Goal: Information Seeking & Learning: Learn about a topic

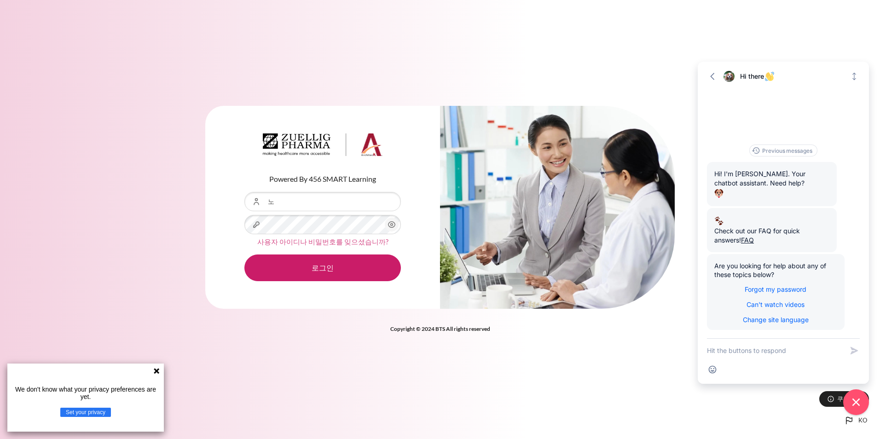
type input "ㄴ"
type input "shs"
click at [244, 254] on button "로그인" at bounding box center [322, 267] width 156 height 27
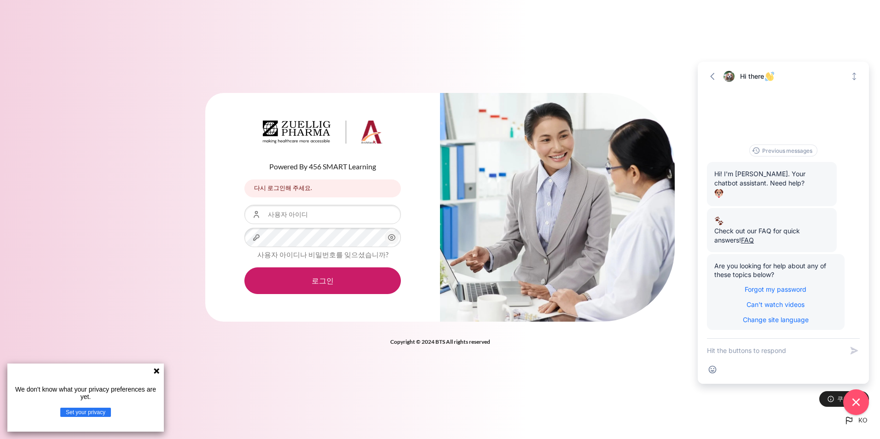
click at [390, 238] on icon "내용" at bounding box center [391, 237] width 11 height 11
click at [332, 281] on button "로그인" at bounding box center [322, 280] width 156 height 27
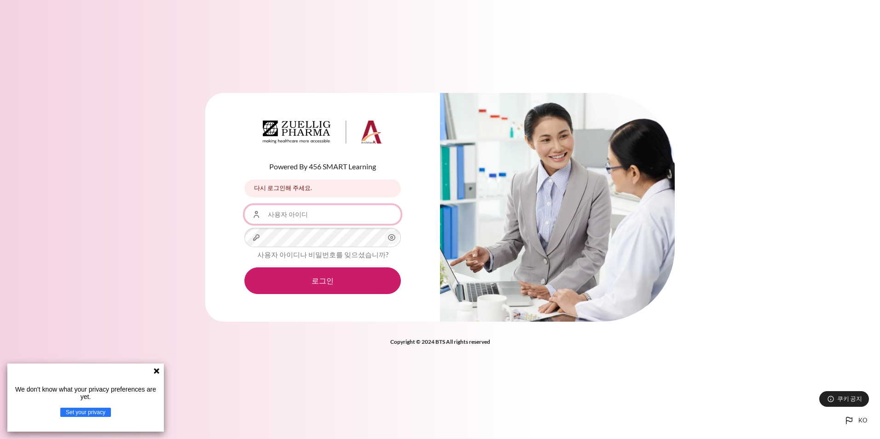
drag, startPoint x: 307, startPoint y: 217, endPoint x: 312, endPoint y: 217, distance: 5.5
click at [307, 217] on input "사용자 아이디" at bounding box center [322, 214] width 156 height 19
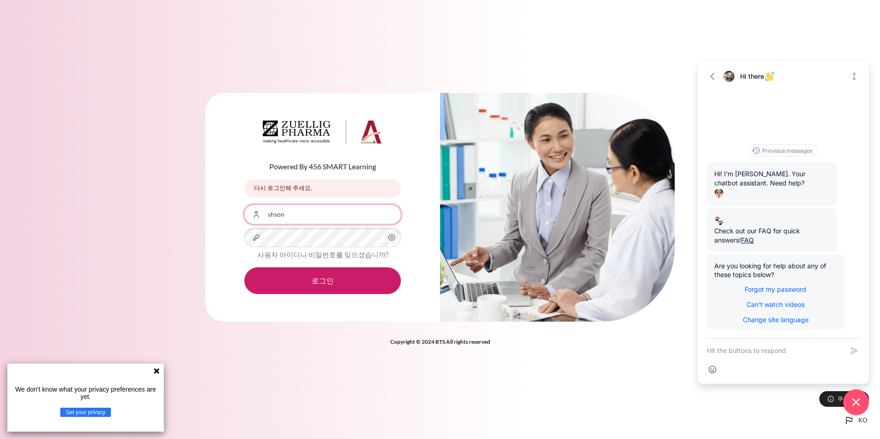
type input "SHSon10@ndrug.net"
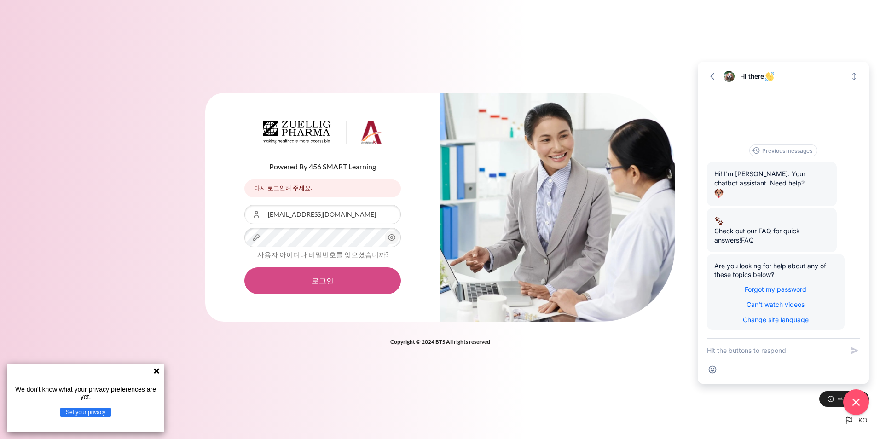
click at [316, 277] on button "로그인" at bounding box center [322, 280] width 156 height 27
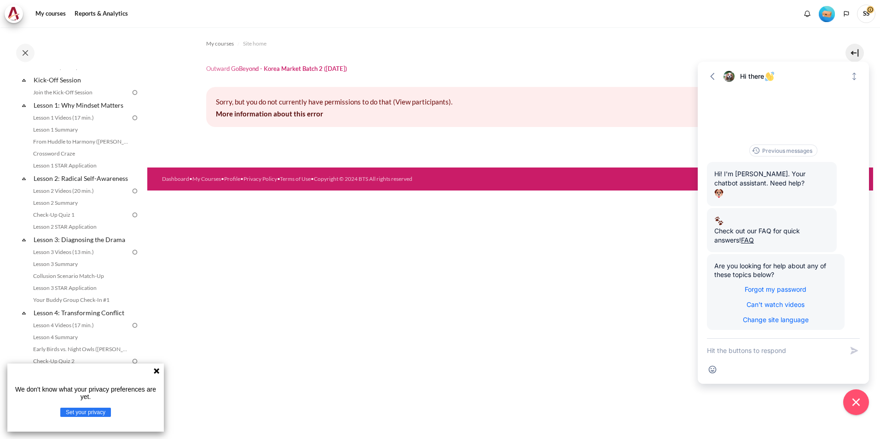
scroll to position [92, 0]
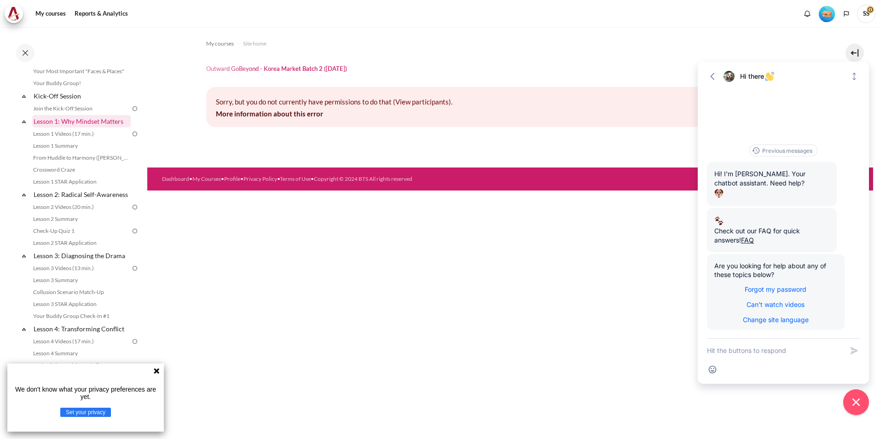
click at [101, 120] on link "Lesson 1: Why Mindset Matters" at bounding box center [81, 121] width 98 height 12
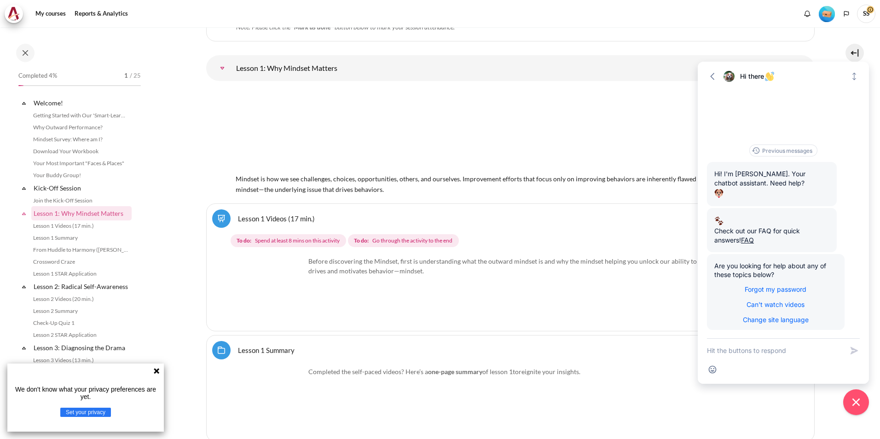
scroll to position [100, 0]
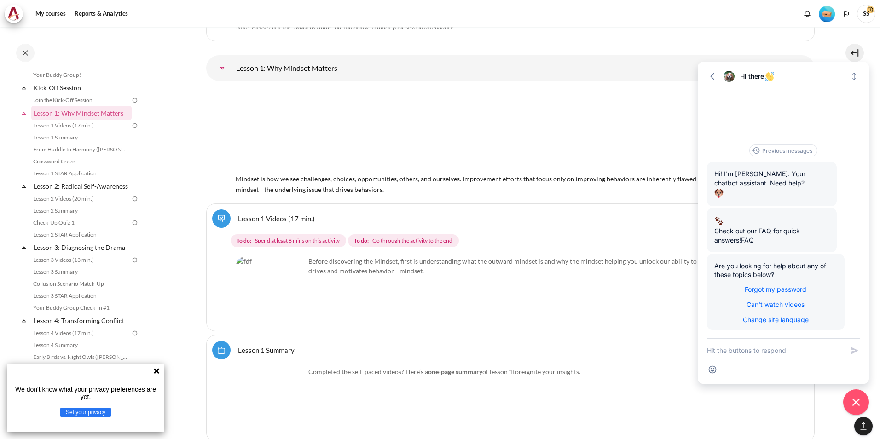
click at [434, 298] on div "Before discovering the Mindset, first is understanding what the outward mindset…" at bounding box center [510, 290] width 548 height 69
click at [155, 370] on icon at bounding box center [157, 371] width 6 height 6
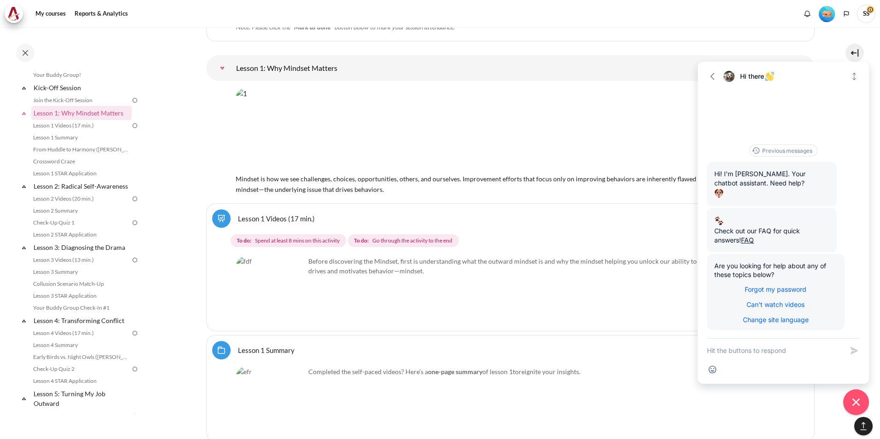
click at [285, 310] on img "Content" at bounding box center [270, 290] width 69 height 69
click at [293, 306] on img "Content" at bounding box center [270, 290] width 69 height 69
drag, startPoint x: 433, startPoint y: 263, endPoint x: 628, endPoint y: 239, distance: 196.5
click at [433, 263] on p "Before discovering the Mindset, first is understanding what the outward mindset…" at bounding box center [510, 265] width 548 height 19
click at [712, 73] on icon "button" at bounding box center [711, 76] width 9 height 9
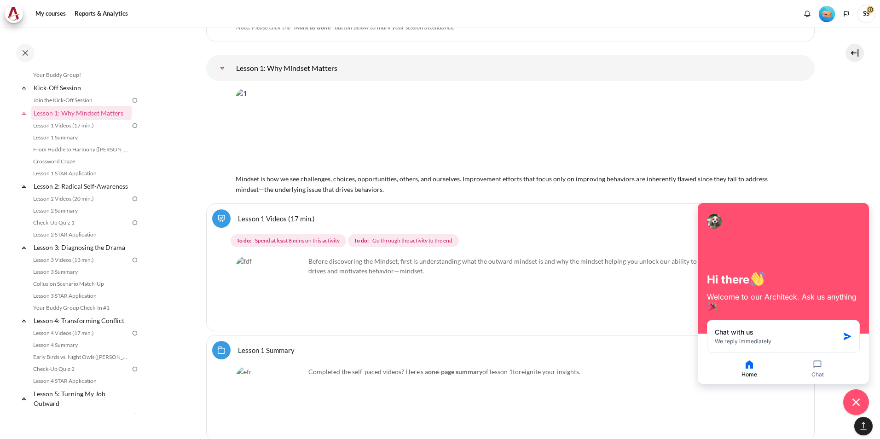
click at [629, 312] on div "Before discovering the Mindset, first is understanding what the outward mindset…" at bounding box center [510, 290] width 548 height 69
click at [855, 404] on icon "Close chat widget" at bounding box center [856, 402] width 14 height 14
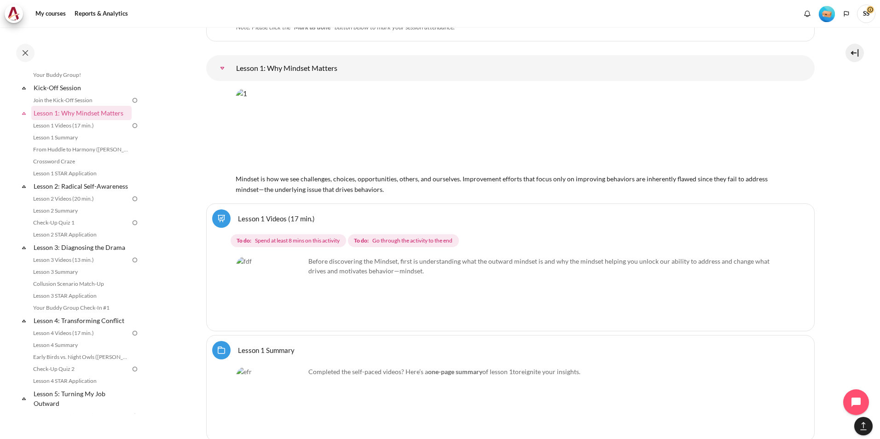
click at [293, 306] on img "Content" at bounding box center [270, 290] width 69 height 69
click at [238, 216] on link "Lesson 1 Videos (17 min.)" at bounding box center [276, 218] width 77 height 9
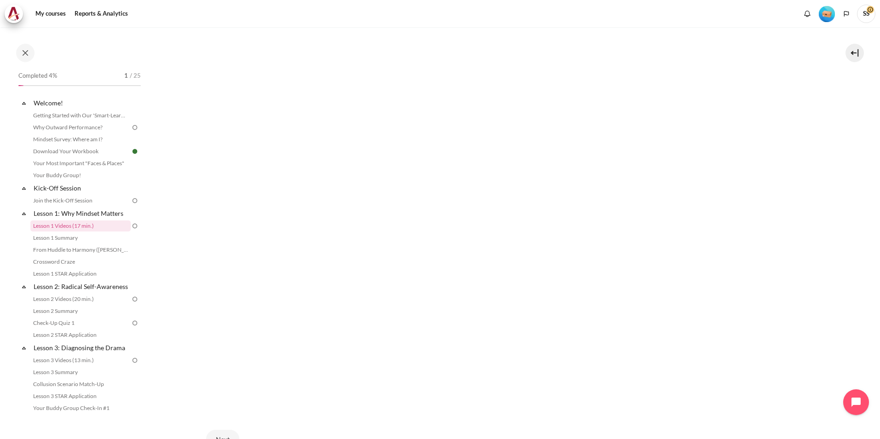
scroll to position [409, 0]
click at [333, 295] on img "Content" at bounding box center [510, 309] width 608 height 200
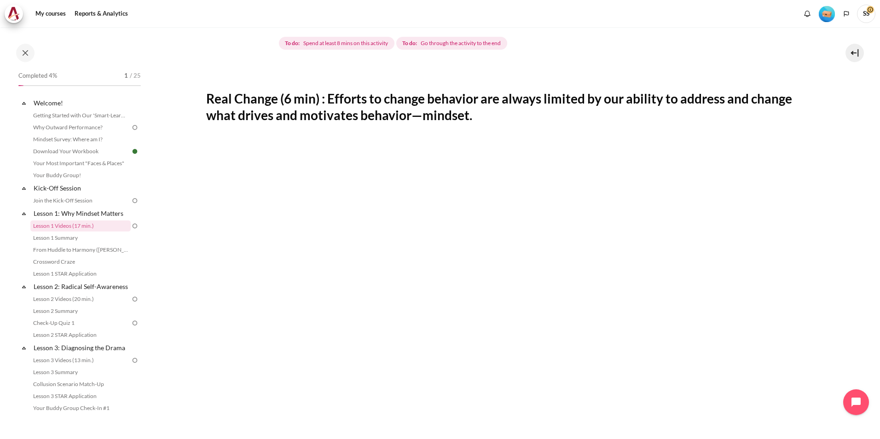
scroll to position [0, 0]
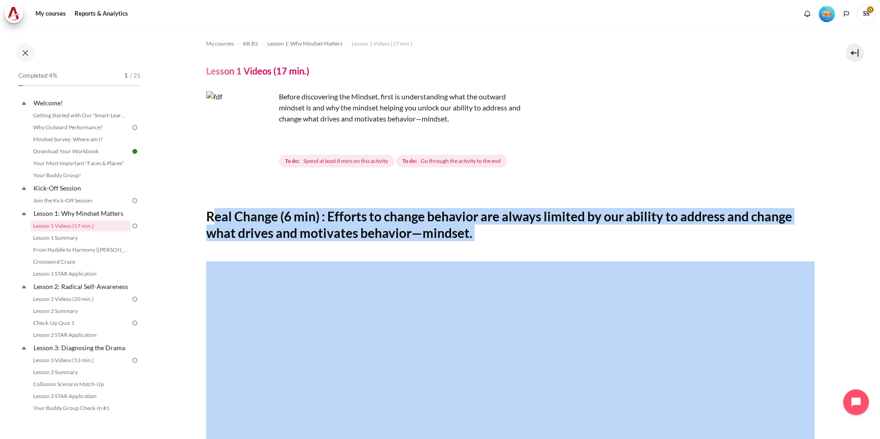
drag, startPoint x: 213, startPoint y: 213, endPoint x: 527, endPoint y: 245, distance: 315.8
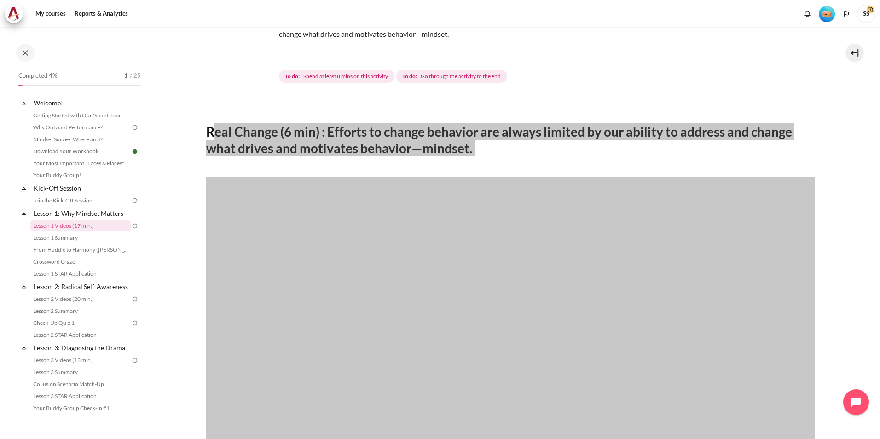
scroll to position [138, 0]
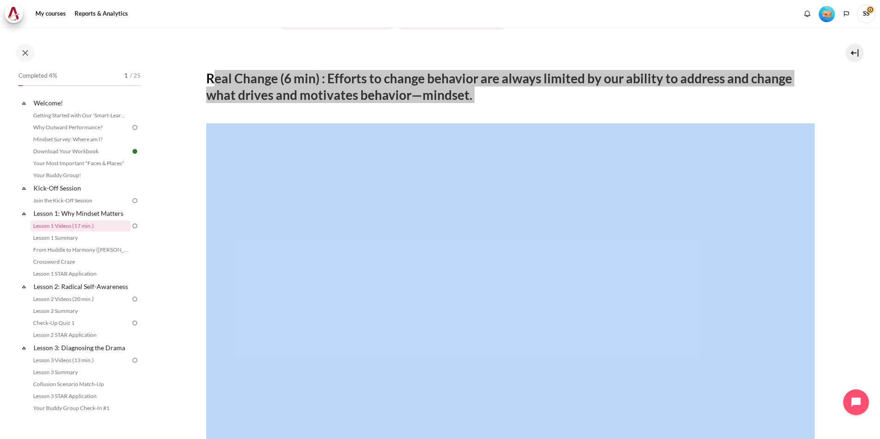
click at [227, 77] on h2 "Real Change (6 min) : Efforts to change behavior are always limited by our abil…" at bounding box center [510, 87] width 608 height 34
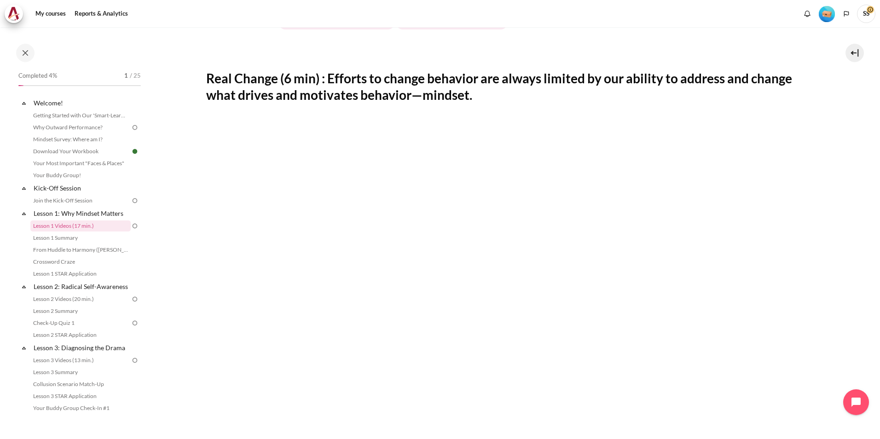
click at [209, 80] on h2 "Real Change (6 min) : Efforts to change behavior are always limited by our abil…" at bounding box center [510, 87] width 608 height 34
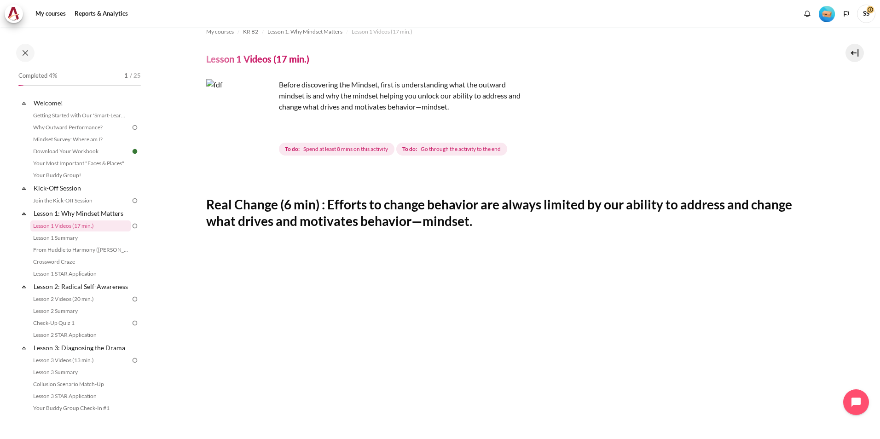
scroll to position [0, 0]
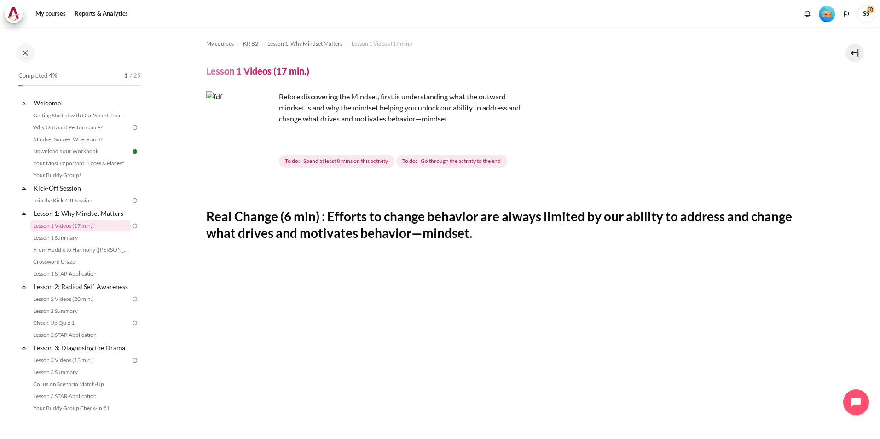
click at [374, 98] on p "Before discovering the Mindset, first is understanding what the outward mindset…" at bounding box center [367, 107] width 322 height 33
click at [244, 72] on h4 "Lesson 1 Videos (17 min.)" at bounding box center [257, 71] width 103 height 12
click at [273, 72] on h4 "Lesson 1 Videos (17 min.)" at bounding box center [257, 71] width 103 height 12
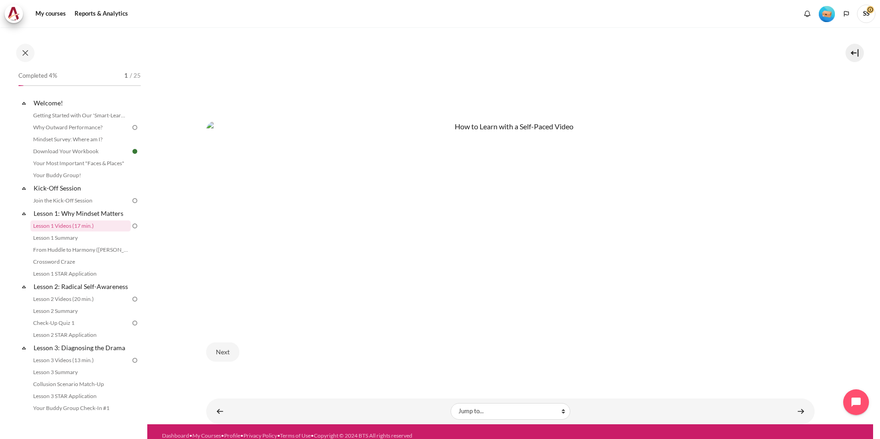
scroll to position [501, 0]
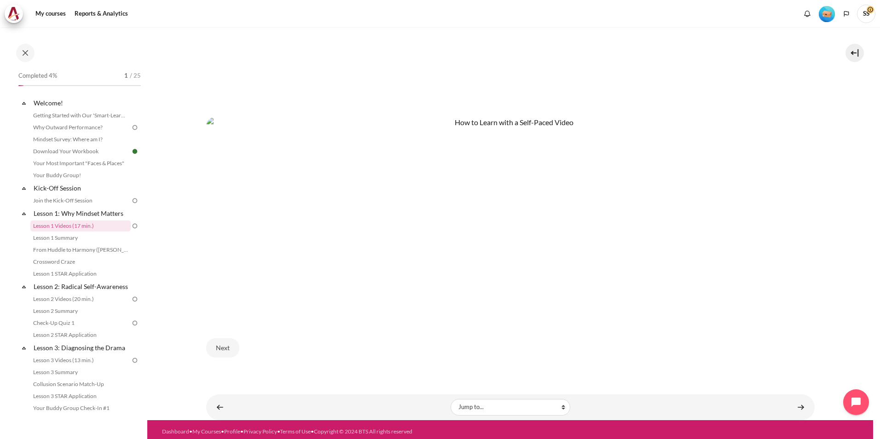
click at [708, 196] on img "Content" at bounding box center [510, 217] width 608 height 200
click at [283, 181] on img "Content" at bounding box center [510, 217] width 608 height 200
click at [340, 271] on img "Content" at bounding box center [510, 217] width 608 height 200
click at [359, 275] on img "Content" at bounding box center [510, 217] width 608 height 200
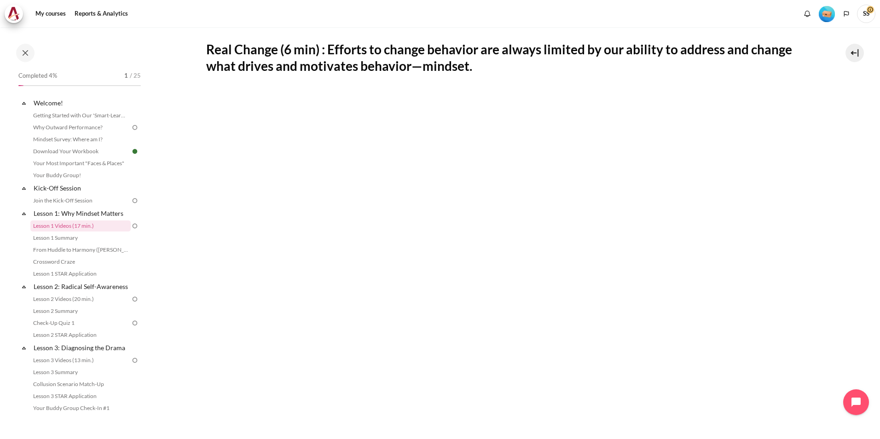
scroll to position [41, 0]
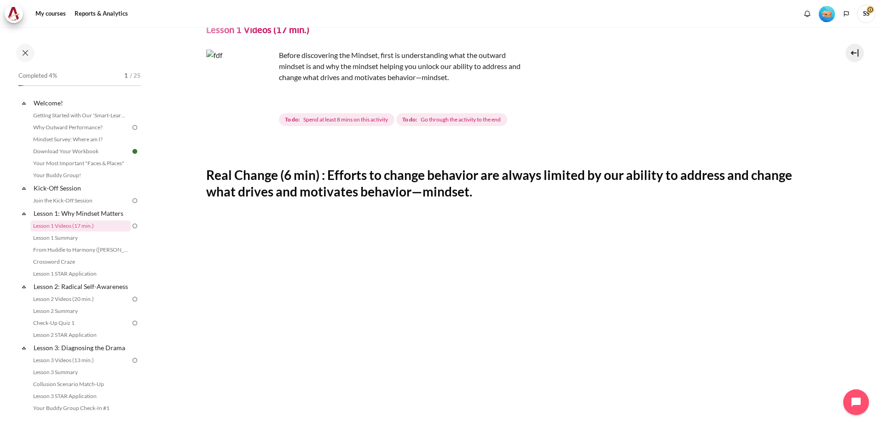
click at [342, 184] on h2 "Real Change (6 min) : Efforts to change behavior are always limited by our abil…" at bounding box center [510, 184] width 608 height 34
click at [264, 100] on img "Content" at bounding box center [240, 84] width 69 height 69
click at [338, 118] on span "Spend at least 8 mins on this activity" at bounding box center [345, 119] width 85 height 8
click at [446, 114] on span "To do: Go through the activity to the end" at bounding box center [451, 119] width 111 height 13
click at [395, 173] on h2 "Real Change (6 min) : Efforts to change behavior are always limited by our abil…" at bounding box center [510, 184] width 608 height 34
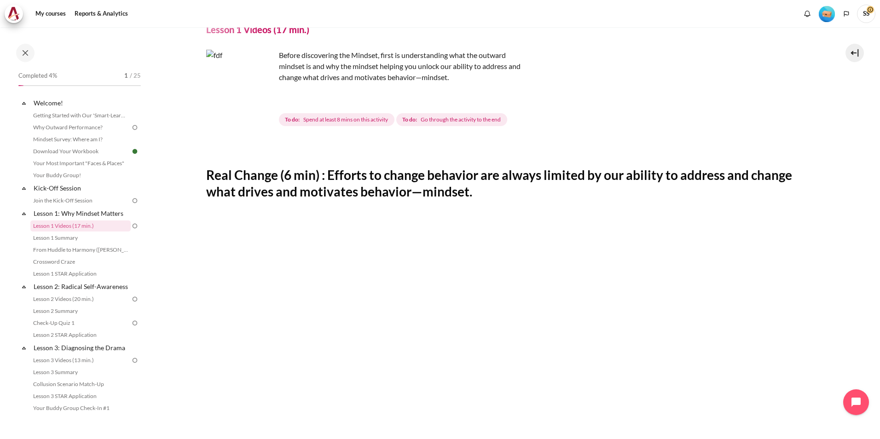
click at [360, 189] on h2 "Real Change (6 min) : Efforts to change behavior are always limited by our abil…" at bounding box center [510, 184] width 608 height 34
click at [131, 226] on img at bounding box center [135, 226] width 8 height 8
click at [302, 181] on h2 "Real Change (6 min) : Efforts to change behavior are always limited by our abil…" at bounding box center [510, 184] width 608 height 34
drag, startPoint x: 302, startPoint y: 181, endPoint x: 263, endPoint y: 102, distance: 88.3
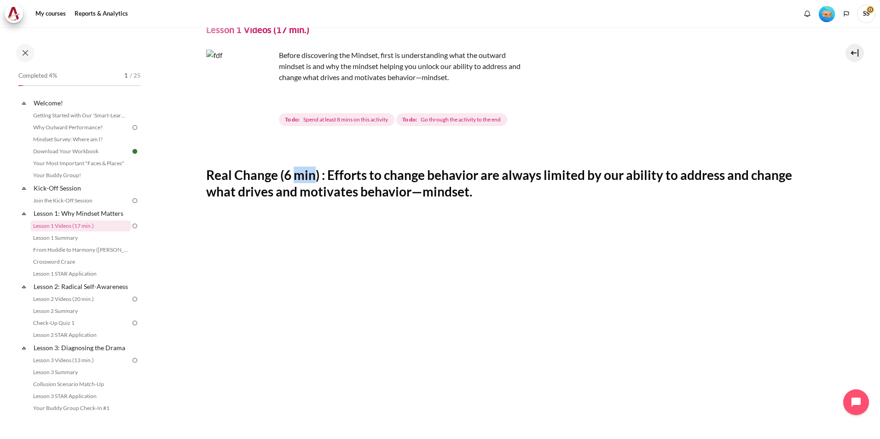
click at [263, 102] on img "Content" at bounding box center [240, 84] width 69 height 69
click at [407, 71] on p "Before discovering the Mindset, first is understanding what the outward mindset…" at bounding box center [367, 66] width 322 height 33
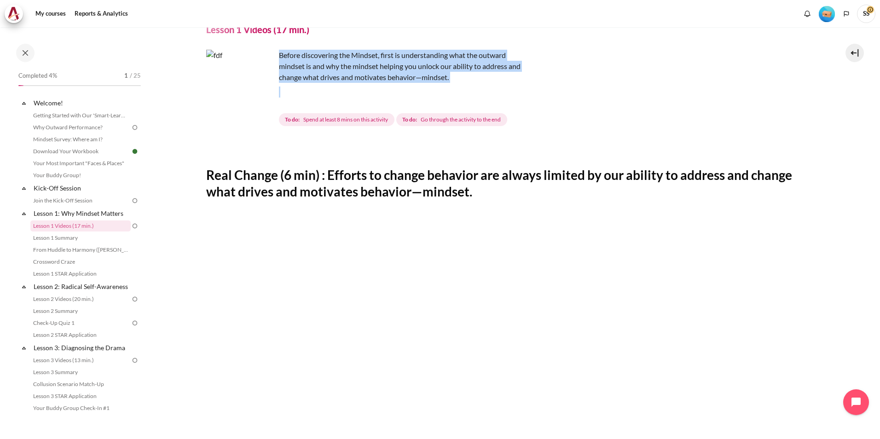
drag, startPoint x: 279, startPoint y: 51, endPoint x: 515, endPoint y: 85, distance: 238.4
click at [515, 85] on div "Before discovering the Mindset, first is understanding what the outward mindset…" at bounding box center [367, 74] width 322 height 48
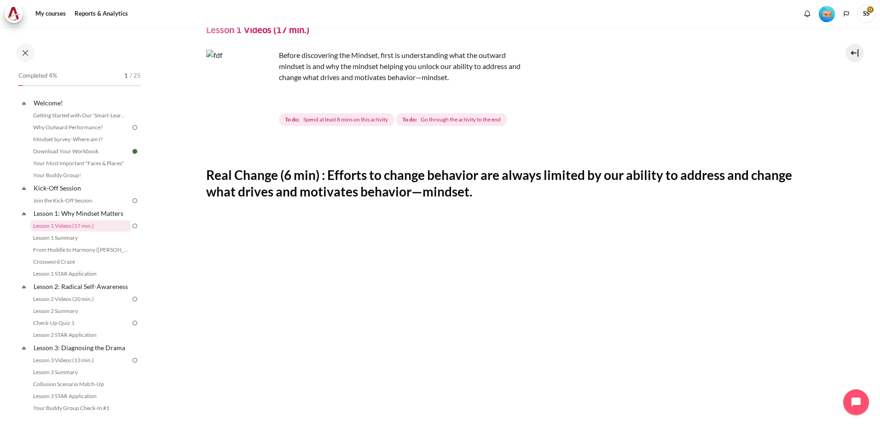
drag, startPoint x: 515, startPoint y: 85, endPoint x: 580, endPoint y: 213, distance: 143.4
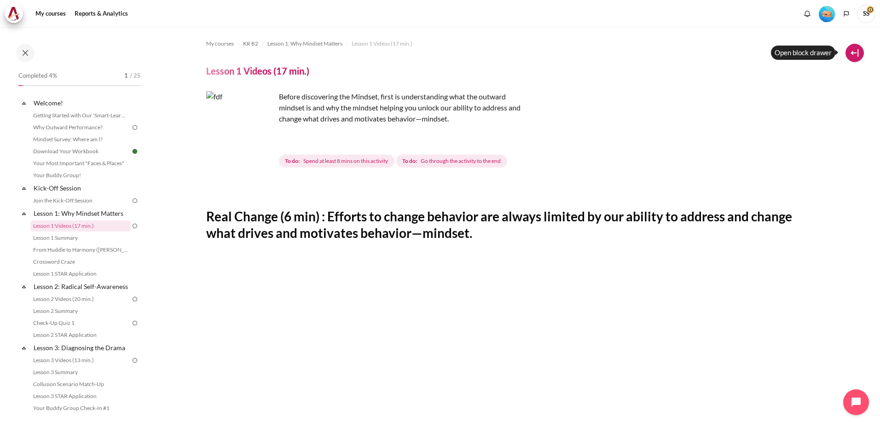
click at [858, 50] on button at bounding box center [854, 53] width 18 height 18
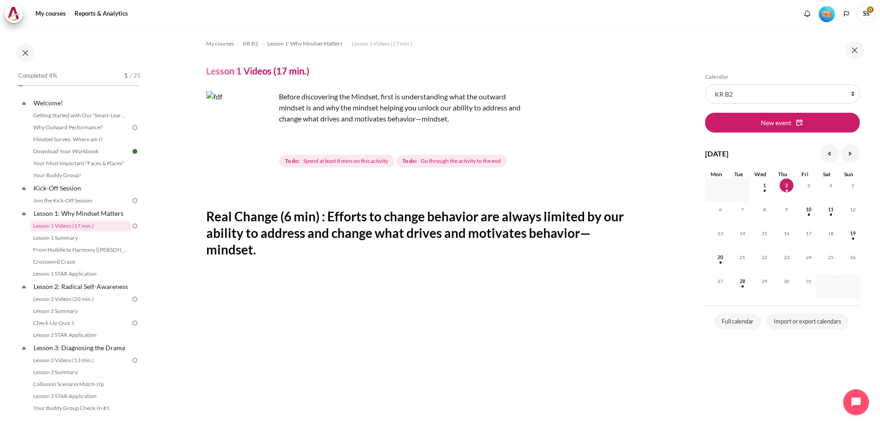
click at [621, 141] on div "Before discovering the Mindset, first is understanding what the outward mindset…" at bounding box center [417, 130] width 422 height 78
click at [856, 47] on button at bounding box center [854, 50] width 18 height 18
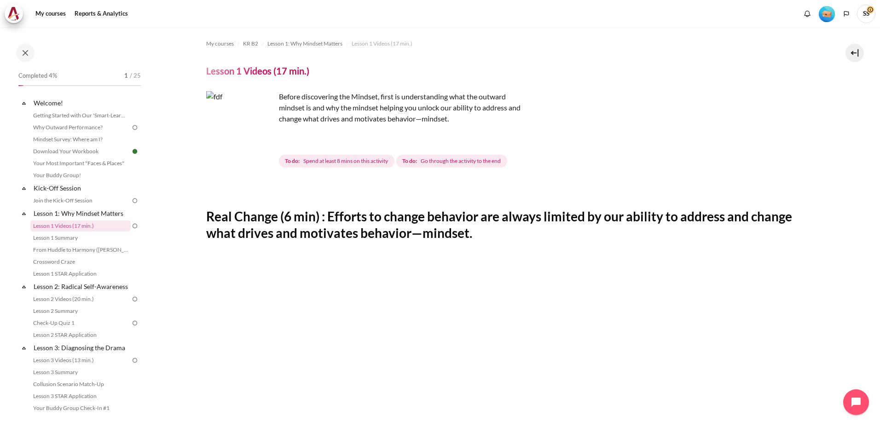
click at [264, 140] on img "Content" at bounding box center [240, 125] width 69 height 69
click at [344, 162] on span "Spend at least 8 mins on this activity" at bounding box center [345, 161] width 85 height 8
click at [263, 229] on h2 "Real Change (6 min) : Efforts to change behavior are always limited by our abil…" at bounding box center [510, 225] width 608 height 34
click at [258, 142] on img "Content" at bounding box center [240, 125] width 69 height 69
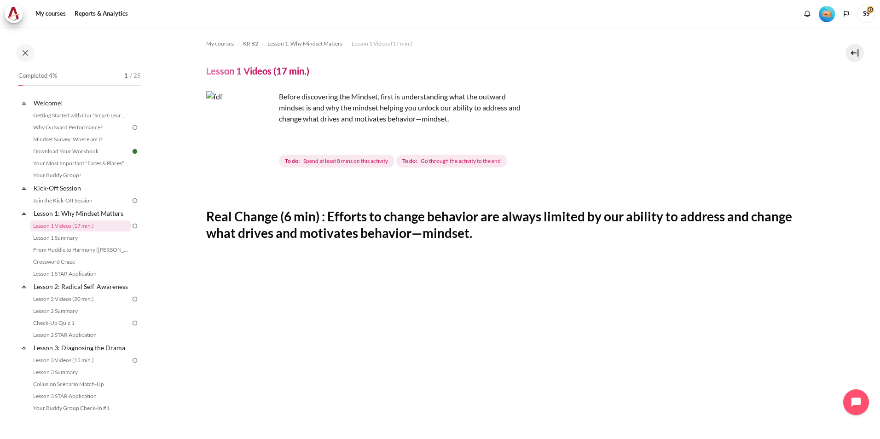
click at [254, 127] on img "Content" at bounding box center [240, 125] width 69 height 69
click at [254, 125] on img "Content" at bounding box center [240, 125] width 69 height 69
click at [213, 70] on h4 "Lesson 1 Videos (17 min.)" at bounding box center [257, 71] width 103 height 12
drag, startPoint x: 213, startPoint y: 70, endPoint x: 267, endPoint y: 72, distance: 54.8
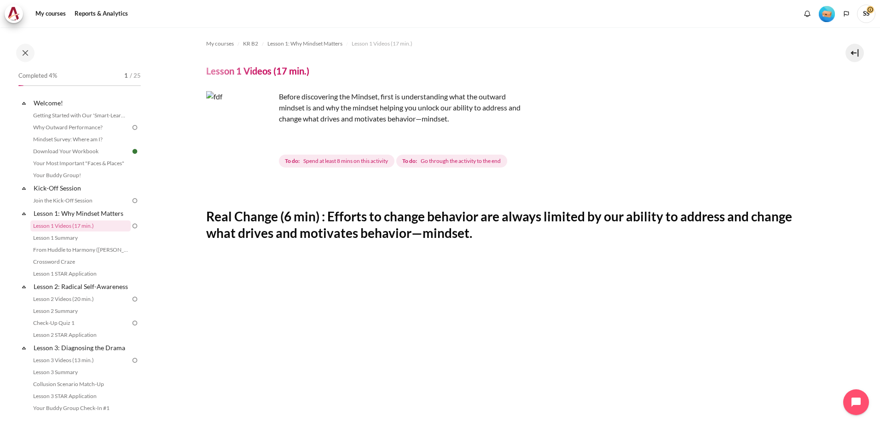
click at [267, 72] on h4 "Lesson 1 Videos (17 min.)" at bounding box center [257, 71] width 103 height 12
drag, startPoint x: 267, startPoint y: 72, endPoint x: 295, endPoint y: 72, distance: 28.1
click at [295, 72] on h4 "Lesson 1 Videos (17 min.)" at bounding box center [257, 71] width 103 height 12
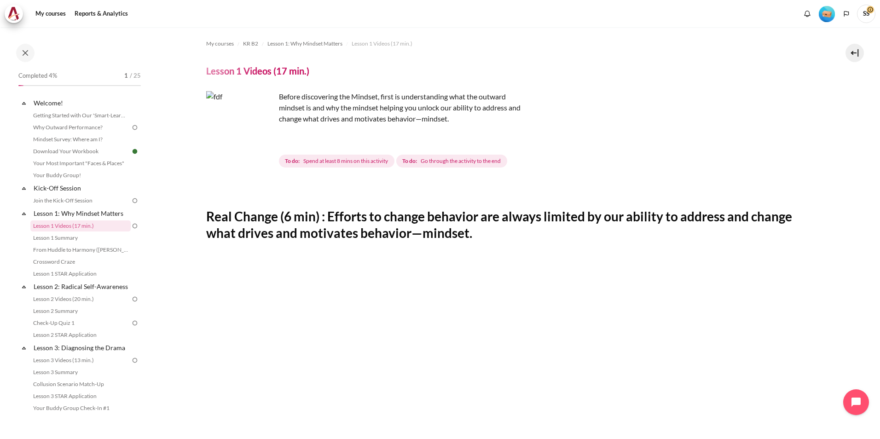
drag, startPoint x: 295, startPoint y: 72, endPoint x: 345, endPoint y: 128, distance: 74.6
click at [341, 127] on div "Before discovering the Mindset, first is understanding what the outward mindset…" at bounding box center [367, 115] width 322 height 48
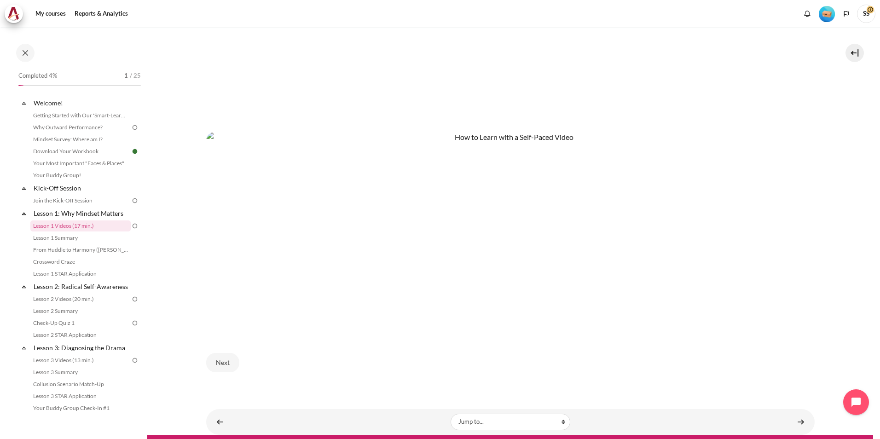
scroll to position [501, 0]
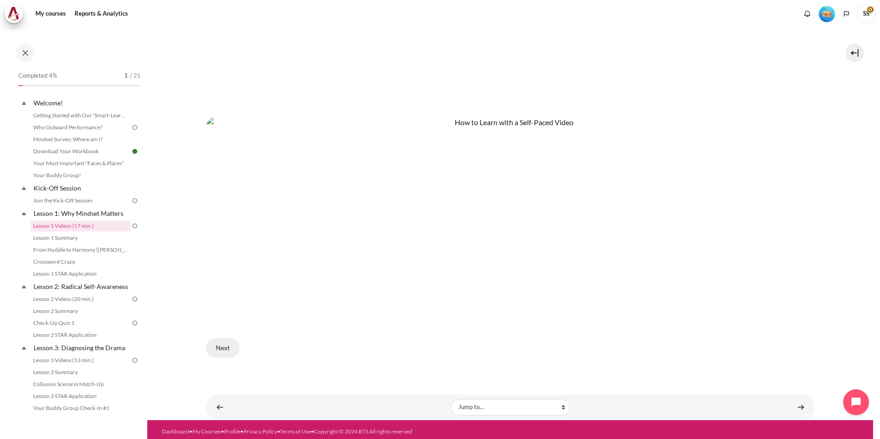
click at [224, 345] on button "Next" at bounding box center [222, 347] width 33 height 19
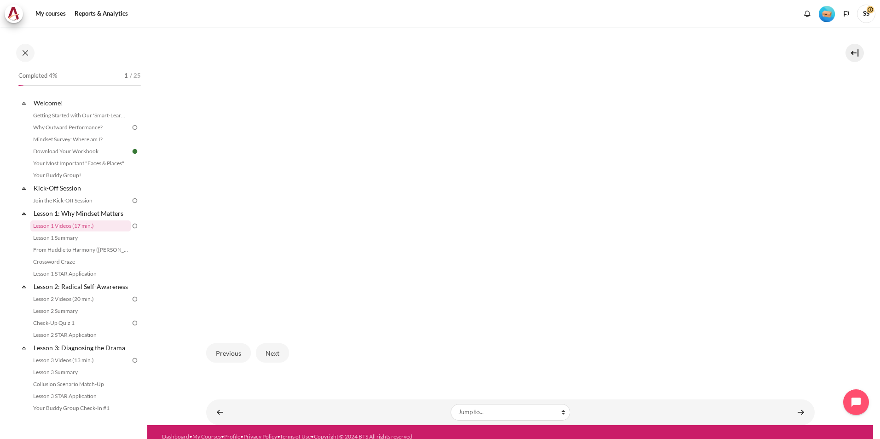
scroll to position [256, 0]
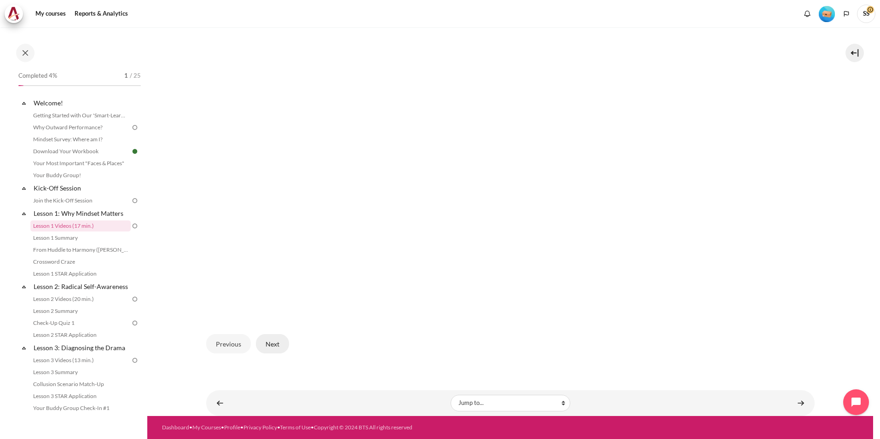
click at [276, 345] on button "Next" at bounding box center [272, 343] width 33 height 19
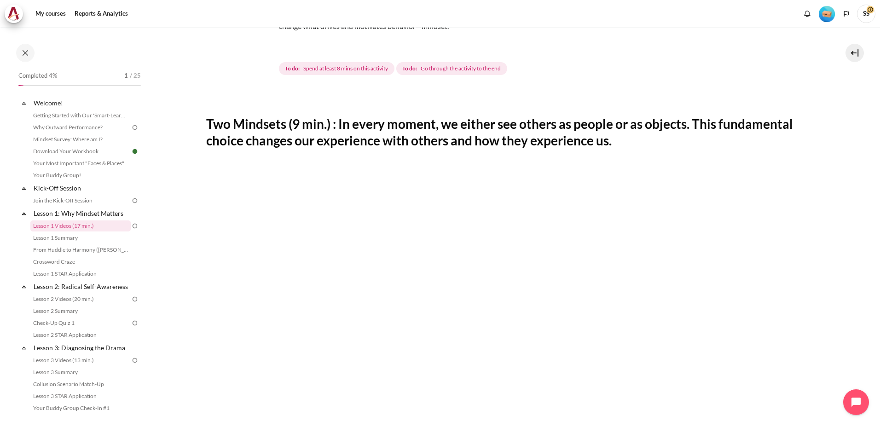
scroll to position [92, 0]
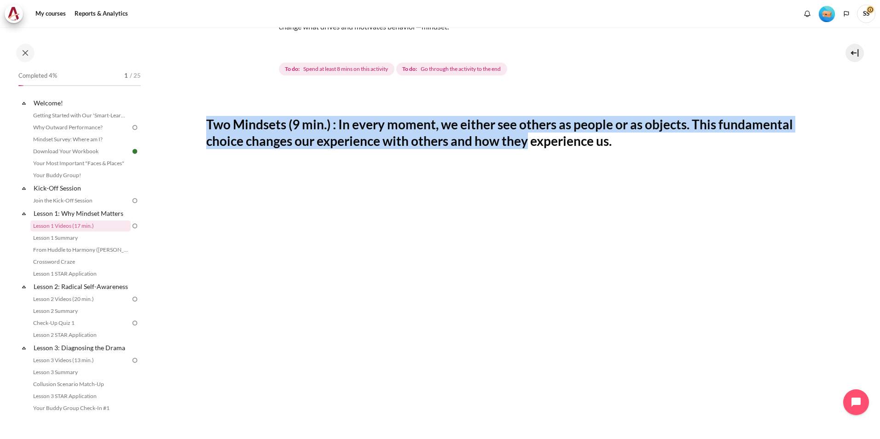
drag, startPoint x: 208, startPoint y: 123, endPoint x: 529, endPoint y: 142, distance: 321.6
click at [529, 142] on h2 "Two Mindsets (9 min.) : In every moment, we either see others as people or as o…" at bounding box center [510, 133] width 608 height 34
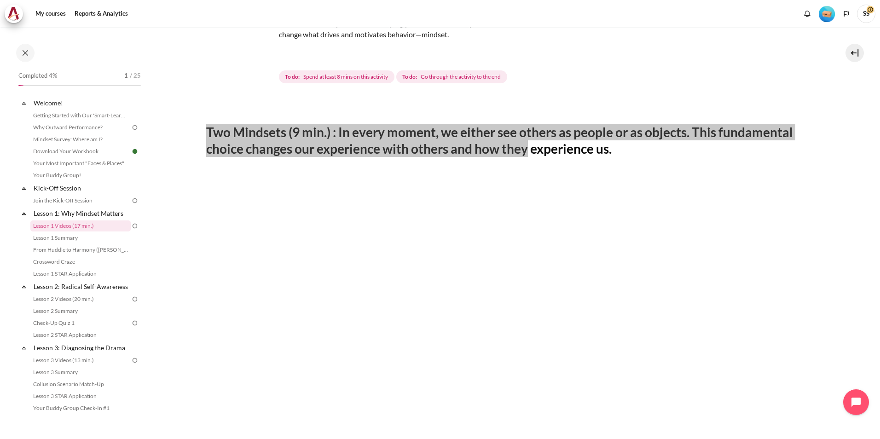
scroll to position [0, 0]
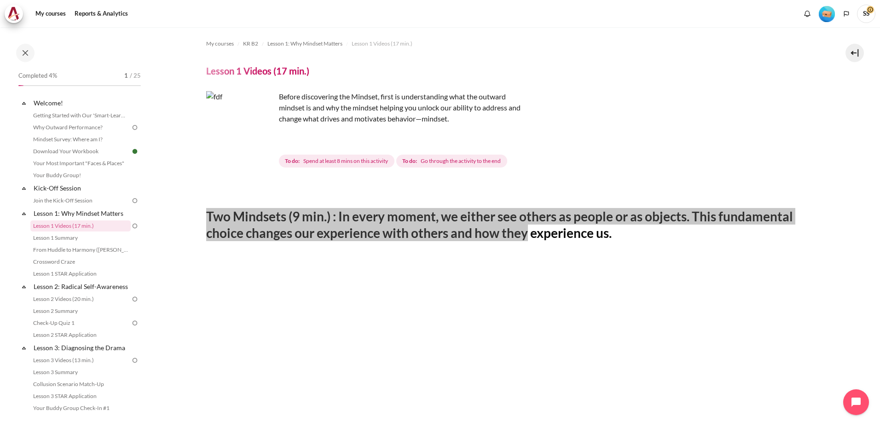
click at [263, 143] on img "Content" at bounding box center [240, 125] width 69 height 69
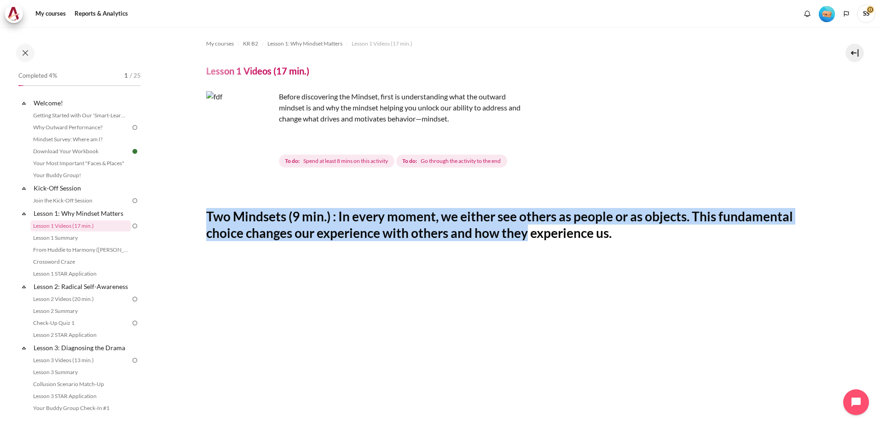
drag, startPoint x: 263, startPoint y: 143, endPoint x: 249, endPoint y: 122, distance: 25.3
click at [249, 122] on img "Content" at bounding box center [240, 125] width 69 height 69
click at [259, 140] on img "Content" at bounding box center [240, 125] width 69 height 69
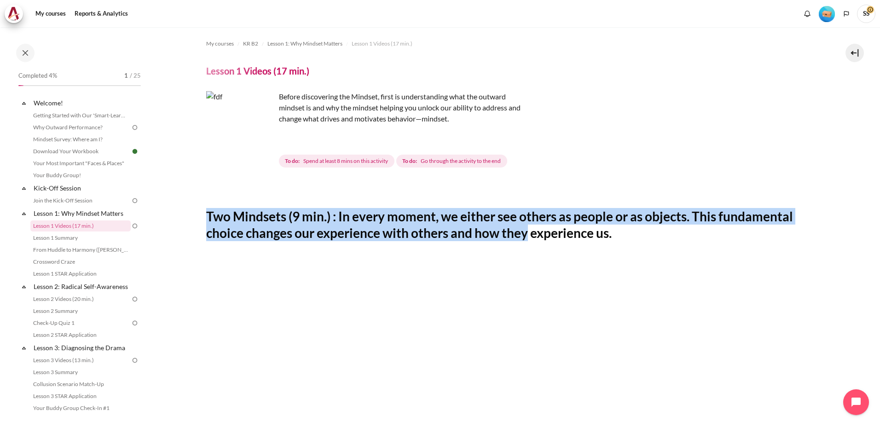
click at [259, 140] on img "Content" at bounding box center [240, 125] width 69 height 69
click at [236, 134] on img "Content" at bounding box center [240, 125] width 69 height 69
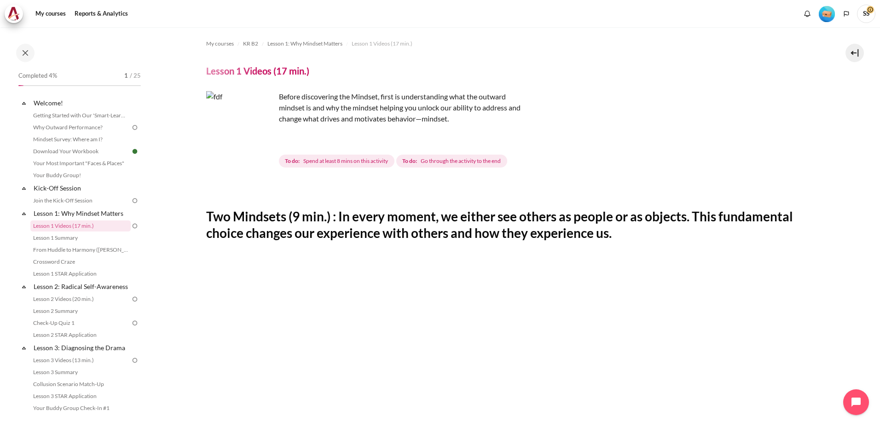
click at [187, 168] on section "My courses KR B2 Lesson 1: Why Mindset Matters Lesson 1 Videos (17 min.) Lesson…" at bounding box center [509, 402] width 725 height 751
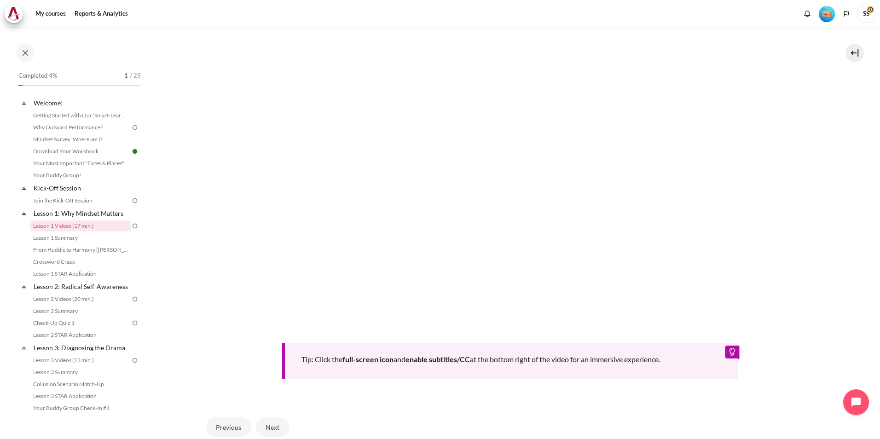
scroll to position [360, 0]
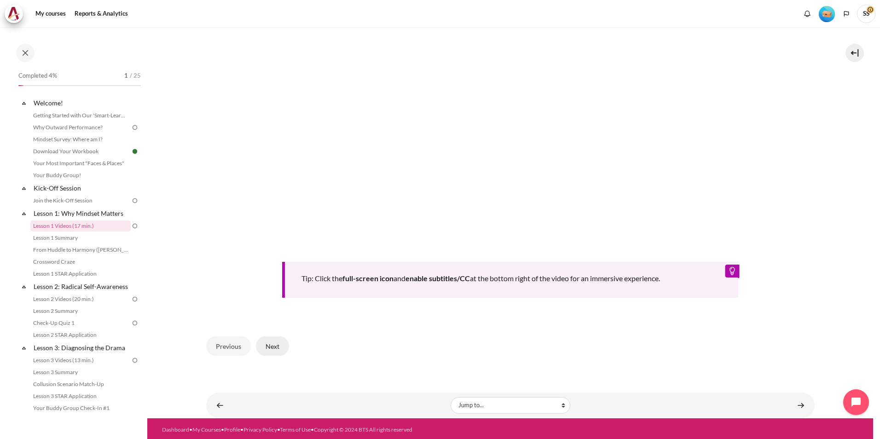
click at [266, 346] on button "Next" at bounding box center [272, 345] width 33 height 19
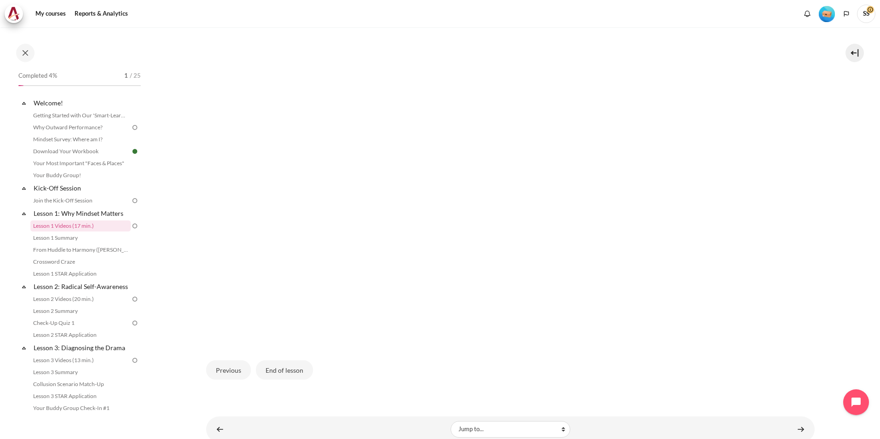
scroll to position [256, 0]
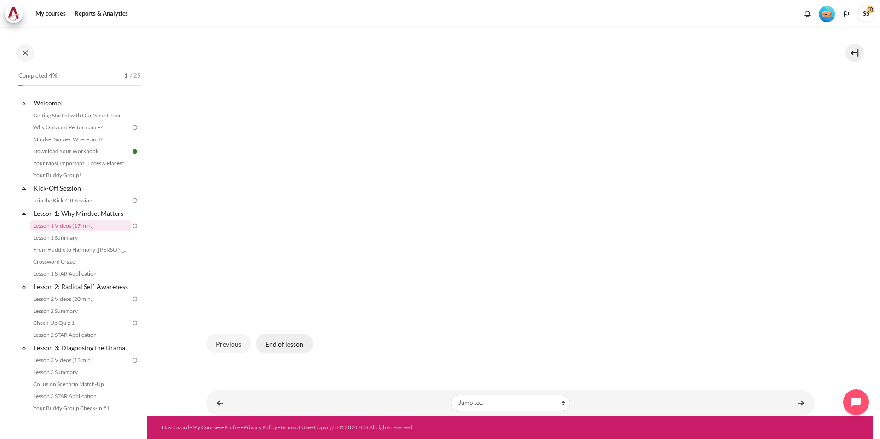
click at [288, 345] on button "End of lesson" at bounding box center [284, 343] width 57 height 19
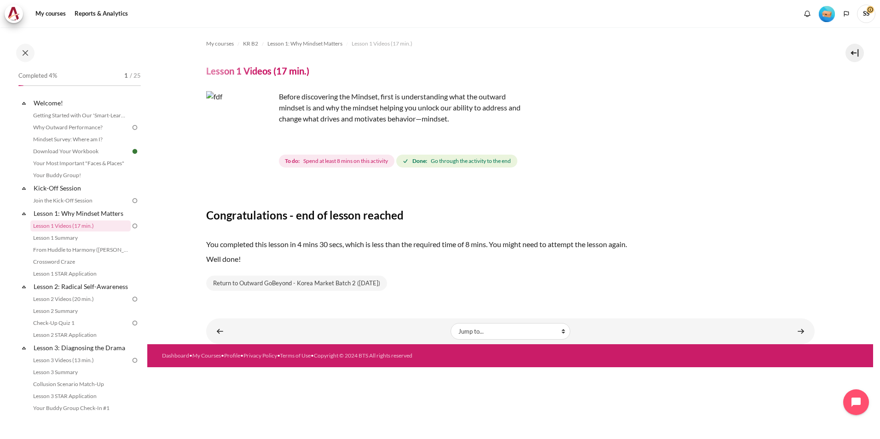
click at [491, 215] on h3 "Congratulations - end of lesson reached" at bounding box center [510, 215] width 608 height 14
click at [467, 161] on span "Go through the activity to the end" at bounding box center [471, 161] width 80 height 8
click at [466, 211] on h3 "Congratulations - end of lesson reached" at bounding box center [510, 215] width 608 height 14
click at [337, 177] on div "My courses KR B2 Lesson 1: Why Mindset Matters Lesson 1 Videos (17 min.) Lesson…" at bounding box center [510, 165] width 608 height 277
click at [337, 162] on span "Spend at least 8 mins on this activity" at bounding box center [345, 161] width 85 height 8
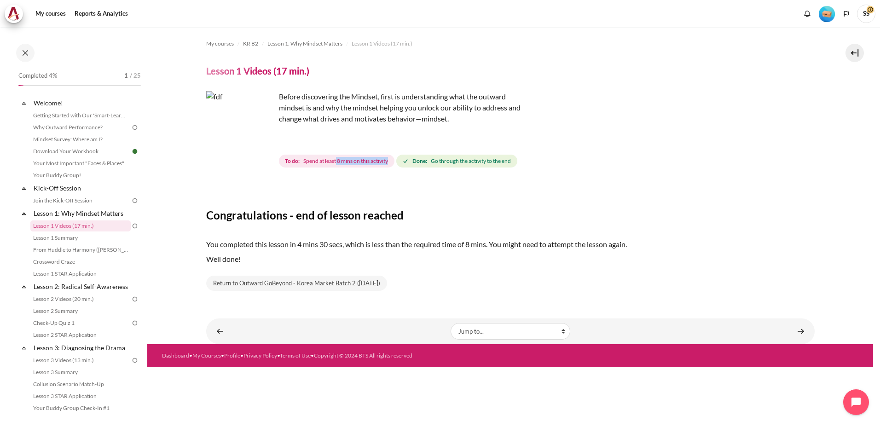
drag, startPoint x: 337, startPoint y: 162, endPoint x: 384, endPoint y: 162, distance: 47.4
click at [384, 162] on span "Spend at least 8 mins on this activity" at bounding box center [345, 161] width 85 height 8
drag, startPoint x: 384, startPoint y: 162, endPoint x: 327, endPoint y: 182, distance: 60.4
click at [327, 182] on div "My courses KR B2 Lesson 1: Why Mindset Matters Lesson 1 Videos (17 min.) Lesson…" at bounding box center [510, 165] width 608 height 277
click at [309, 162] on span "Spend at least 8 mins on this activity" at bounding box center [345, 161] width 85 height 8
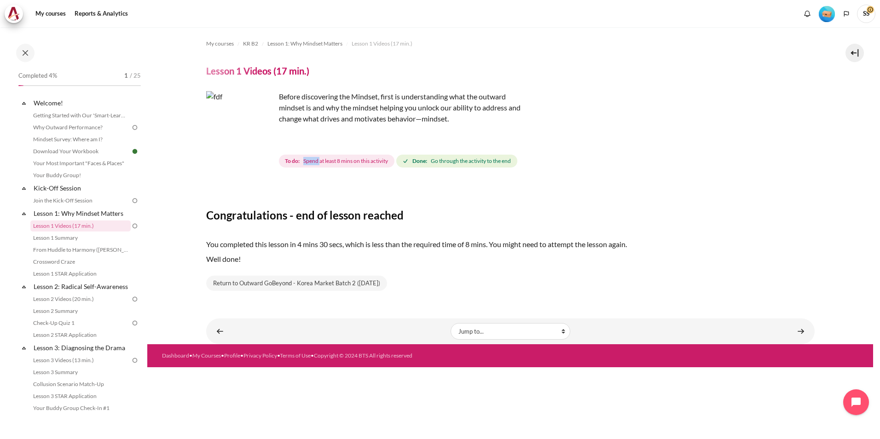
click at [309, 162] on span "Spend at least 8 mins on this activity" at bounding box center [345, 161] width 85 height 8
drag, startPoint x: 309, startPoint y: 162, endPoint x: 257, endPoint y: 144, distance: 55.7
click at [257, 144] on img "Content" at bounding box center [240, 125] width 69 height 69
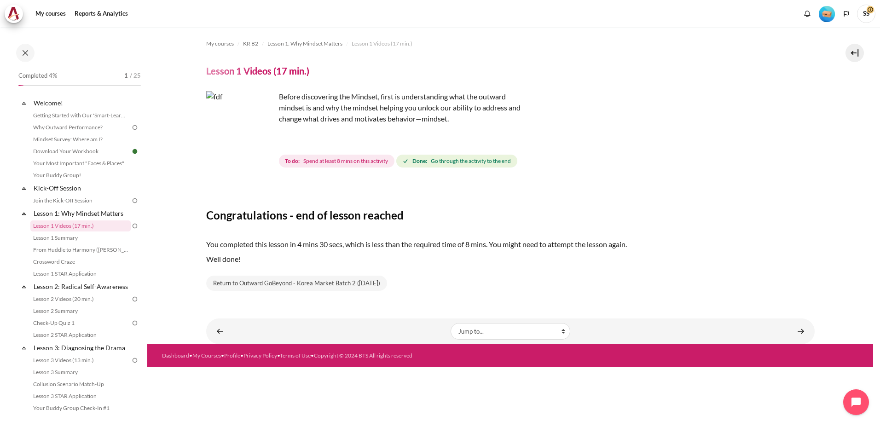
drag, startPoint x: 257, startPoint y: 144, endPoint x: 406, endPoint y: 101, distance: 155.4
click at [447, 92] on p "Before discovering the Mindset, first is understanding what the outward mindset…" at bounding box center [367, 107] width 322 height 33
click at [263, 142] on img "Content" at bounding box center [240, 125] width 69 height 69
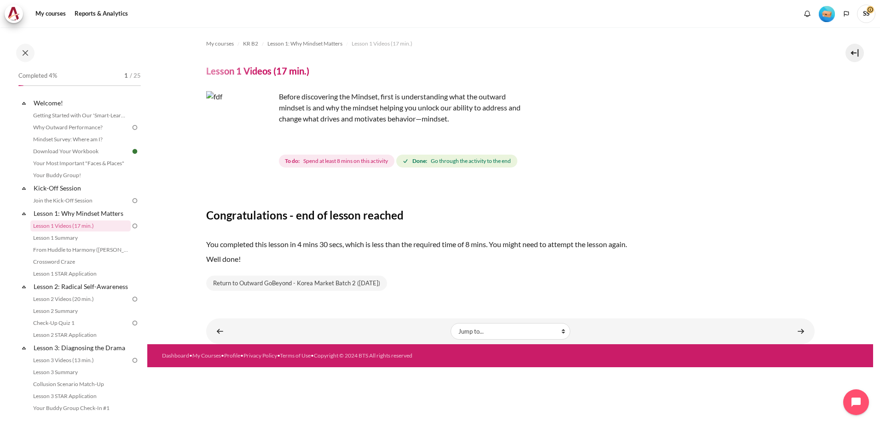
drag, startPoint x: 259, startPoint y: 152, endPoint x: 226, endPoint y: 144, distance: 33.8
click at [226, 144] on img "Content" at bounding box center [240, 125] width 69 height 69
click at [329, 197] on div "Congratulations - end of lesson reached You completed this lesson in 4 mins 30 …" at bounding box center [510, 237] width 608 height 108
click at [801, 334] on link "Content" at bounding box center [800, 331] width 18 height 18
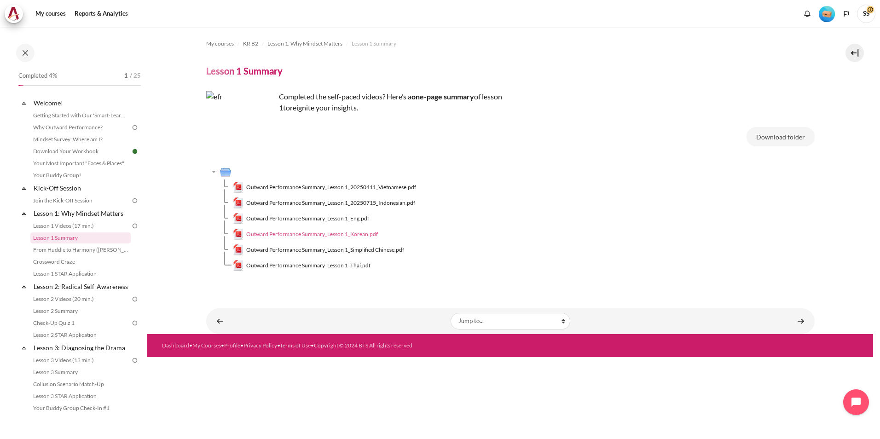
click at [305, 236] on span "Outward Performance Summary_Lesson 1_Korean.pdf" at bounding box center [312, 234] width 132 height 8
click at [92, 250] on link "From Huddle to Harmony ([PERSON_NAME]'s Story)" at bounding box center [80, 249] width 100 height 11
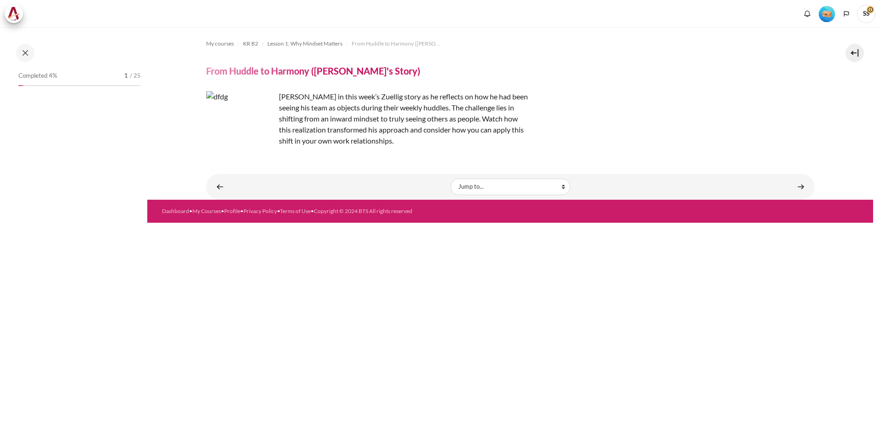
scroll to position [8, 0]
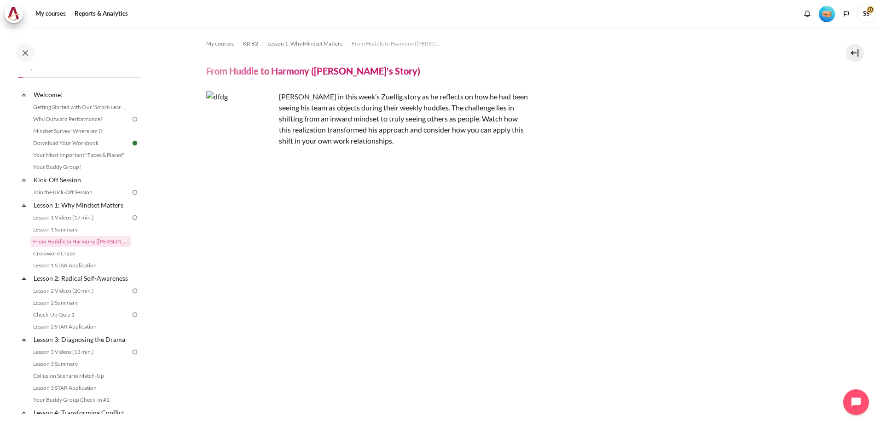
drag, startPoint x: 390, startPoint y: 97, endPoint x: 517, endPoint y: 139, distance: 133.4
click at [517, 139] on p "[PERSON_NAME] in this week’s Zuellig story as he reflects on how he had been se…" at bounding box center [367, 118] width 322 height 55
click at [212, 235] on div "Content" at bounding box center [510, 327] width 608 height 334
click at [63, 254] on link "Crossword Craze" at bounding box center [80, 253] width 100 height 11
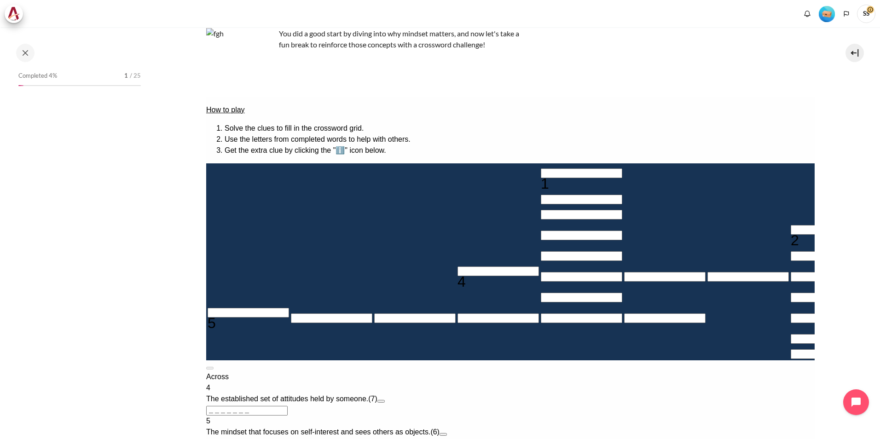
scroll to position [92, 0]
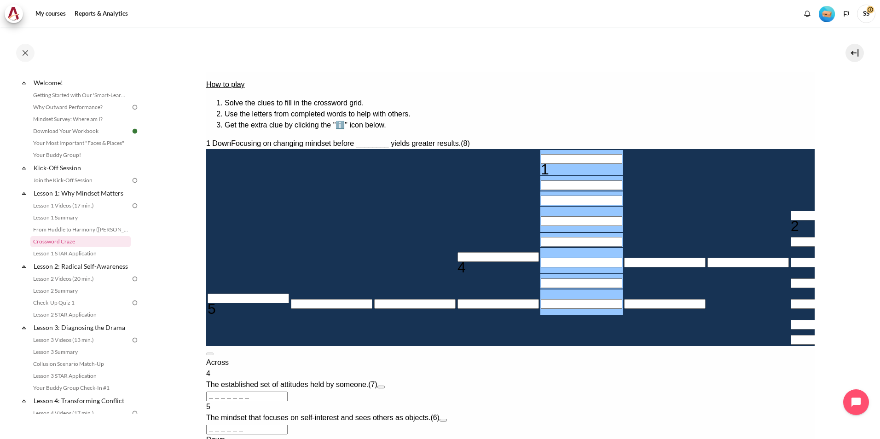
click at [540, 154] on input "Row 1, Column 5. 1 Down. Focusing on changing mindset before ________ yields gr…" at bounding box center [580, 159] width 81 height 10
click at [457, 262] on input "Crossword grid. Use arrow keys to navigate and the keyboard to enter characters…" at bounding box center [497, 257] width 81 height 10
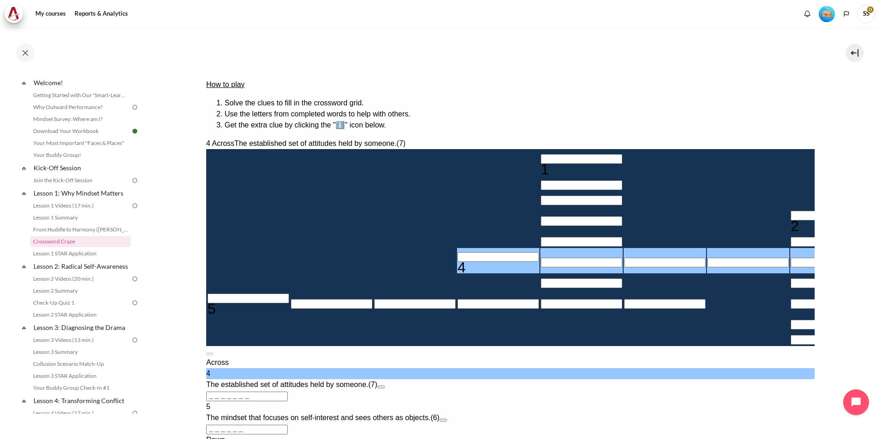
click at [540, 154] on input "Row 1, Column 5. 1 Down. Focusing on changing mindset before ________ yields gr…" at bounding box center [580, 159] width 81 height 10
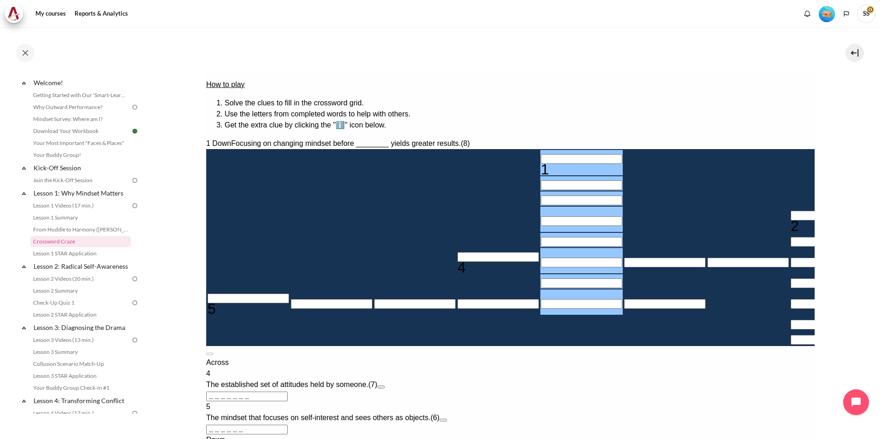
click at [457, 262] on input "Row 6, Column 4. 4 Across. The established set of attitudes held by someone., L…" at bounding box center [497, 257] width 81 height 10
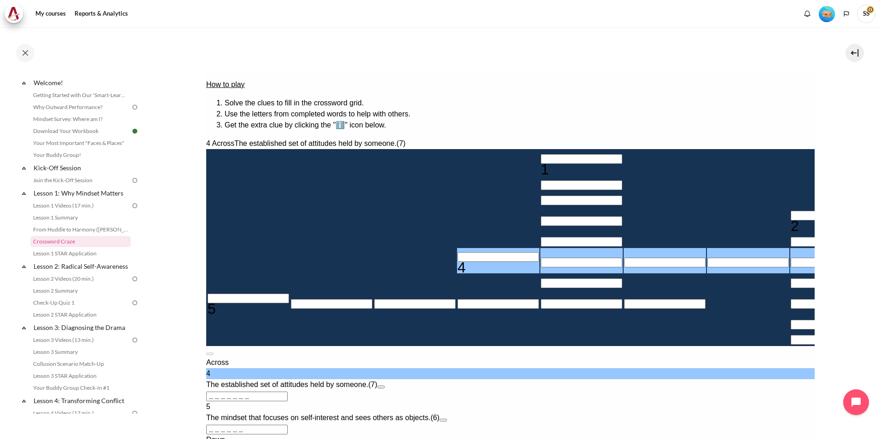
type input "M＿＿＿＿＿＿"
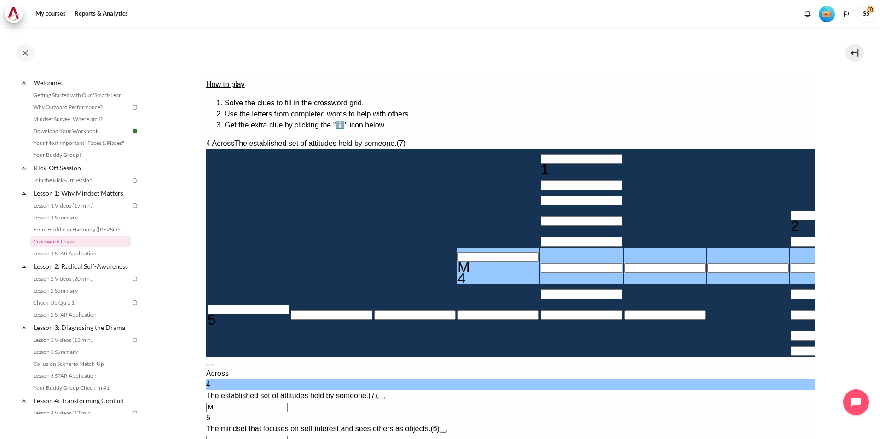
type input "MI＿＿＿＿＿"
type input "＿＿＿＿＿I＿＿"
type input "MIN＿＿＿＿"
type input "MIND＿＿＿"
type input "MINDS＿＿"
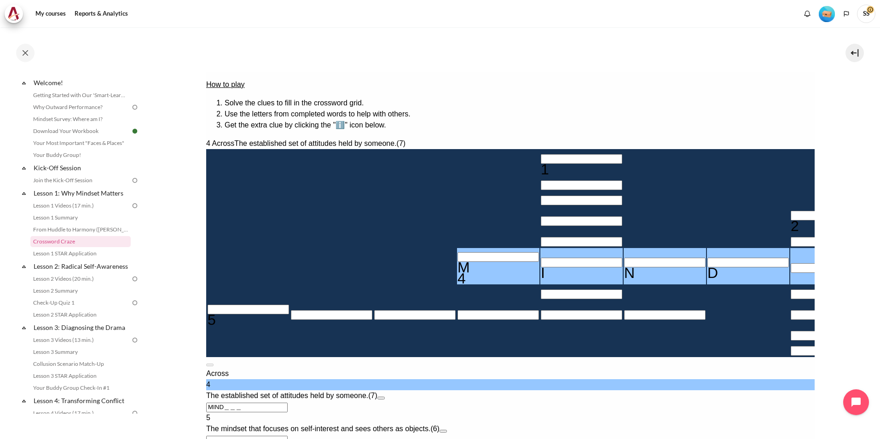
type input "＿＿S＿＿＿＿"
type input "MINDSE＿"
type input "MINDSET"
type input "＿＿T＿＿＿＿"
click at [274, 314] on input "Crossword grid. Use arrow keys to navigate and the keyboard to enter characters…" at bounding box center [247, 310] width 81 height 10
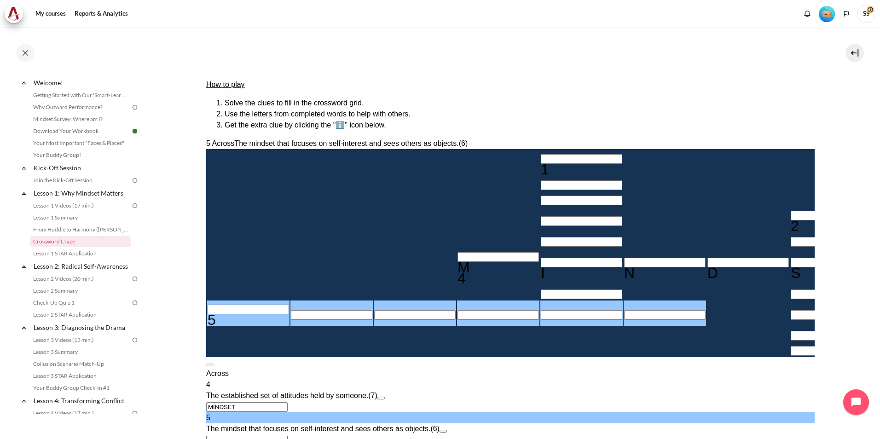
type input "I＿＿＿＿＿"
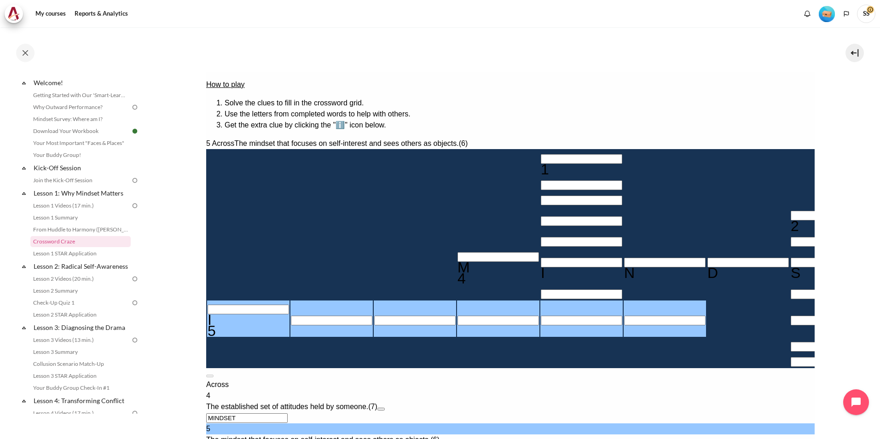
type input "IN＿＿＿＿"
type input "INW＿＿＿"
type input "INWA＿＿"
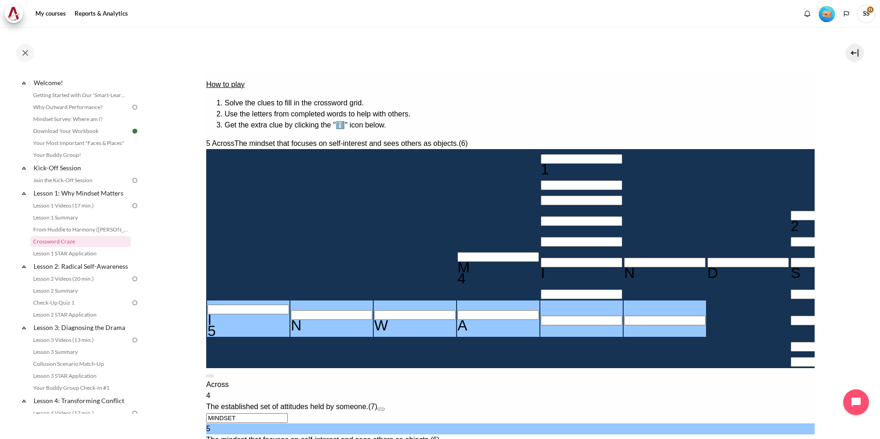
type input "INWAR＿"
type input "＿＿＿＿＿I＿R"
type input "INWARD"
click at [540, 154] on input "Row 1, Column 5. 1 Down. Focusing on changing mindset before ________ yields gr…" at bounding box center [580, 159] width 81 height 10
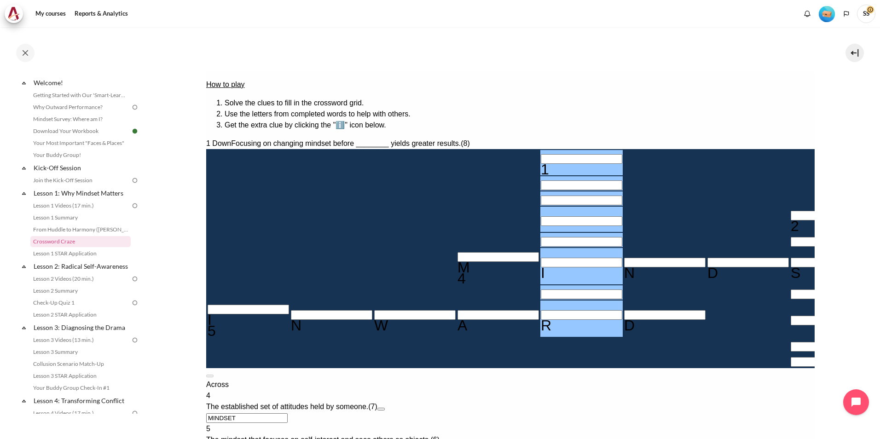
type input "B＿＿＿＿I＿R"
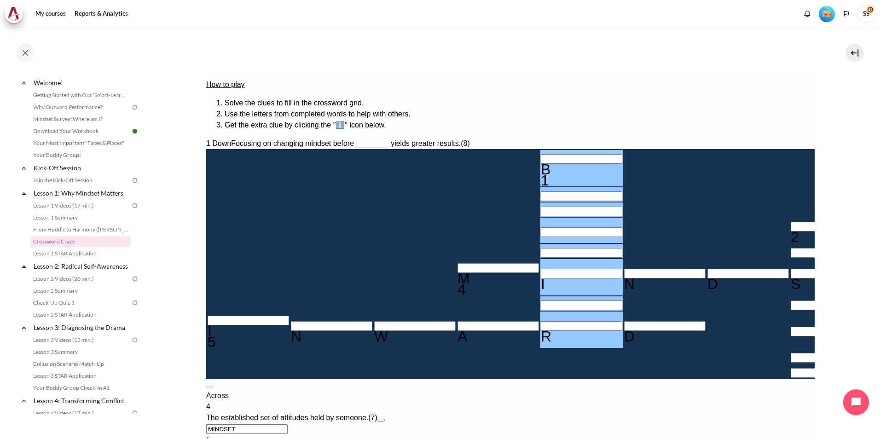
type input "BE＿＿＿I＿R"
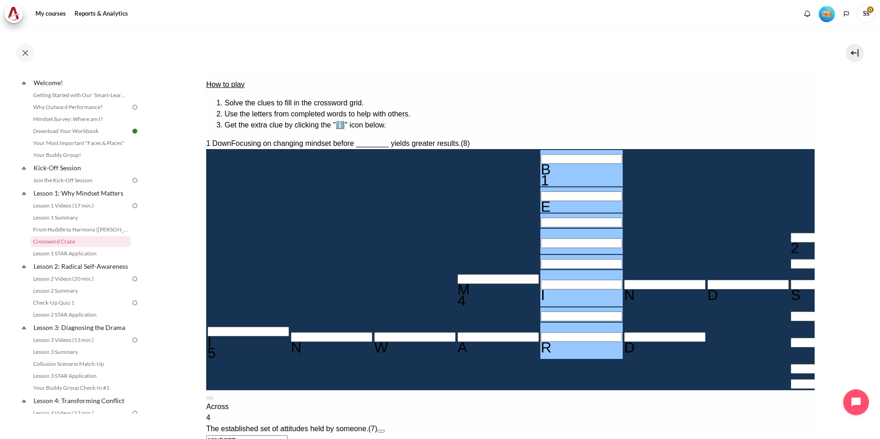
type input "BEH＿＿I＿R"
type input "BEHA＿I＿R"
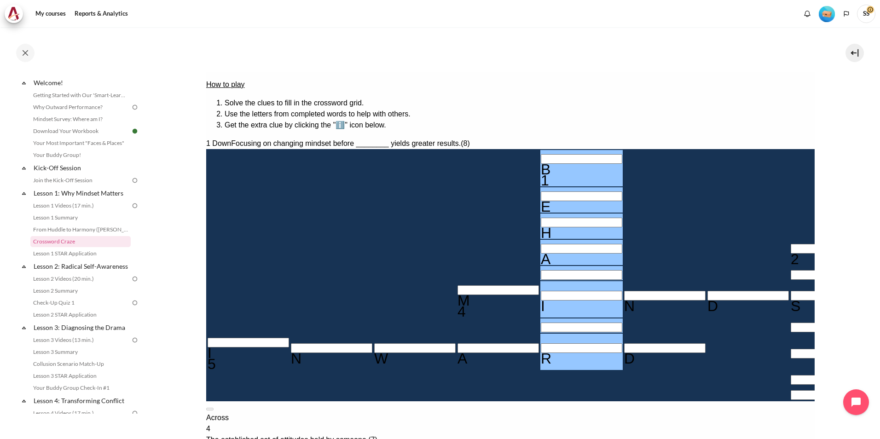
type input "BEHAVI＿R"
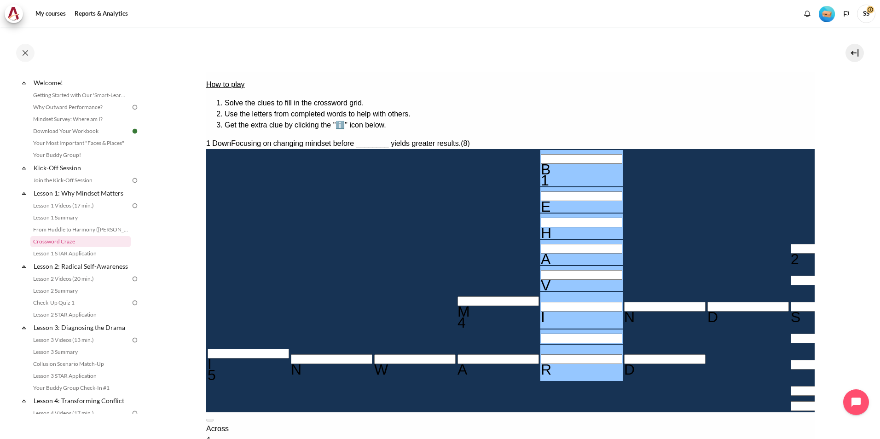
type input "BEHAVIOR"
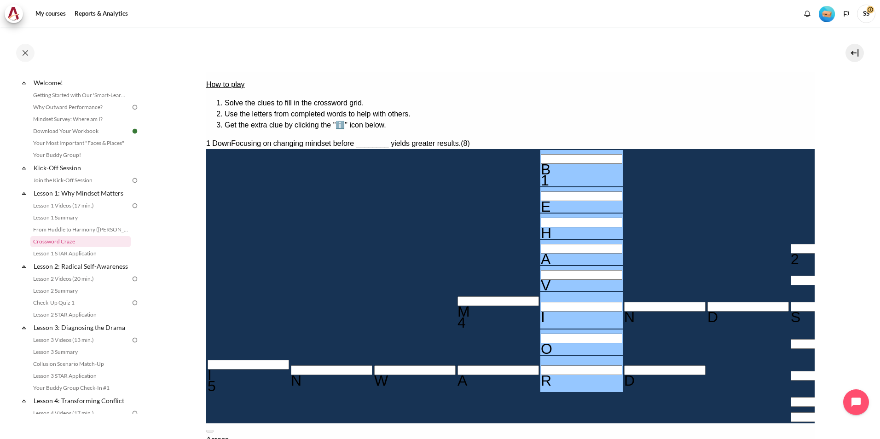
click at [790, 244] on input "Crossword grid. Use arrow keys to navigate and the keyboard to enter characters…" at bounding box center [830, 249] width 81 height 10
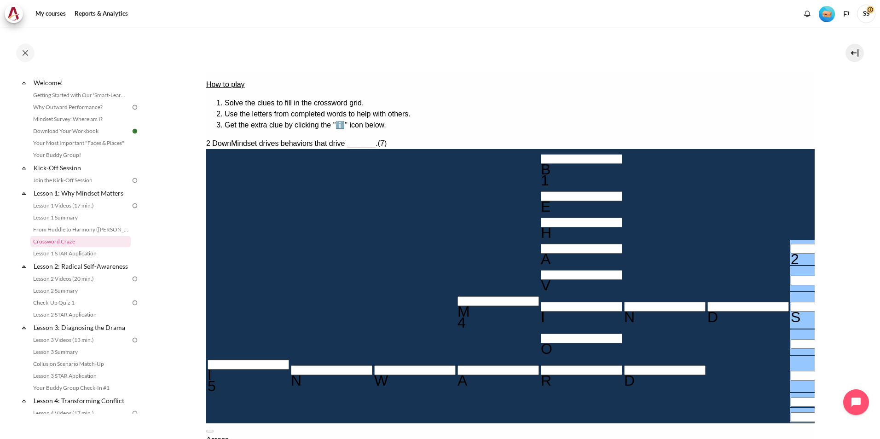
type input "R＿S＿＿＿＿"
type input "RES＿＿＿＿"
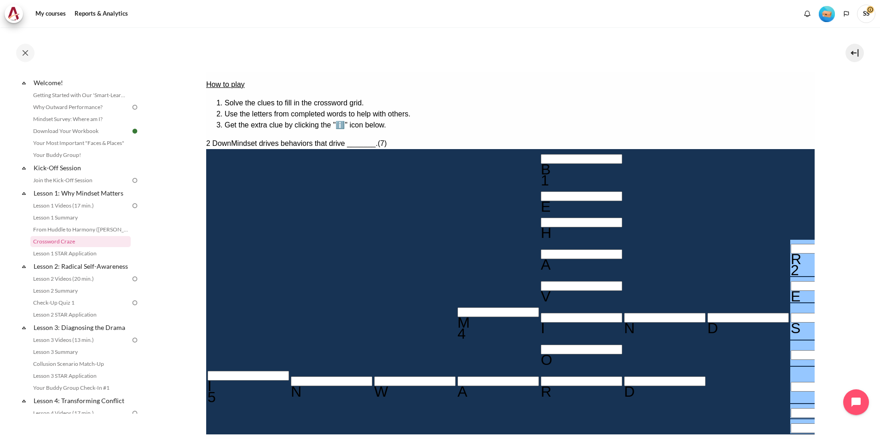
type input "RESU＿＿＿"
type input "RESUL＿＿"
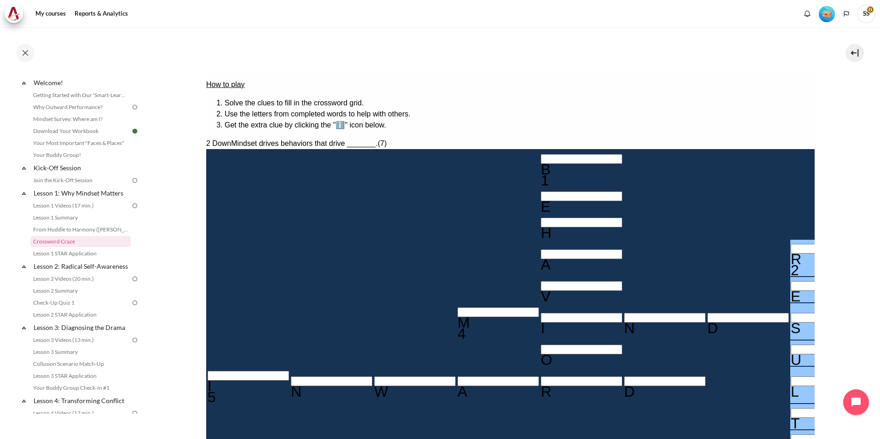
type input "RESULT＿"
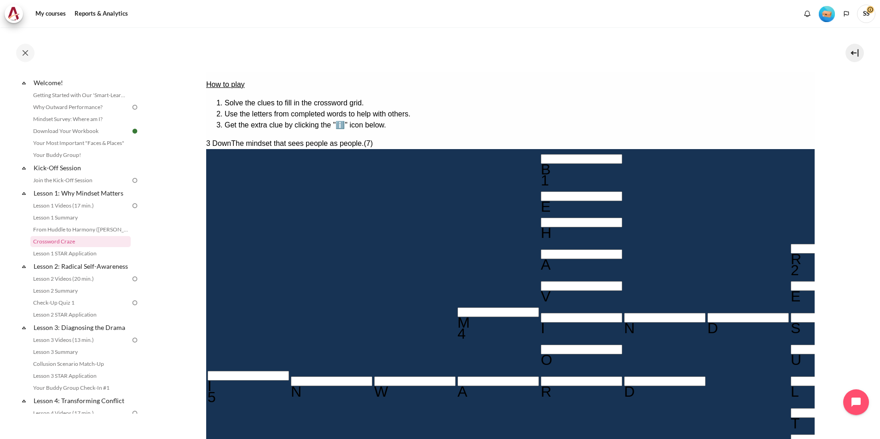
type input "O＿T＿＿＿＿"
type input "OUT＿＿＿＿"
type input "OUTW＿＿＿"
type input "OUTWA＿＿"
type input "OUTWAR＿"
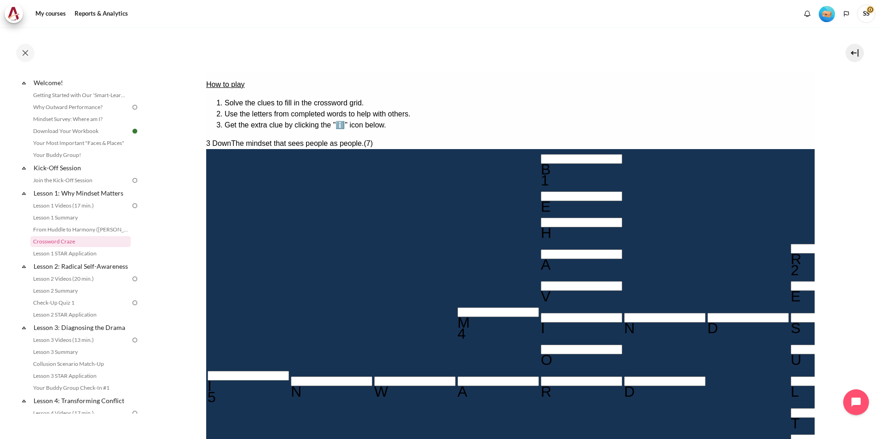
type input "OUTWARD"
click at [790, 244] on input "Row 4, Column 8. 2 Down. Mindset drives behaviors that drive _______., Letter 1…" at bounding box center [830, 249] width 81 height 10
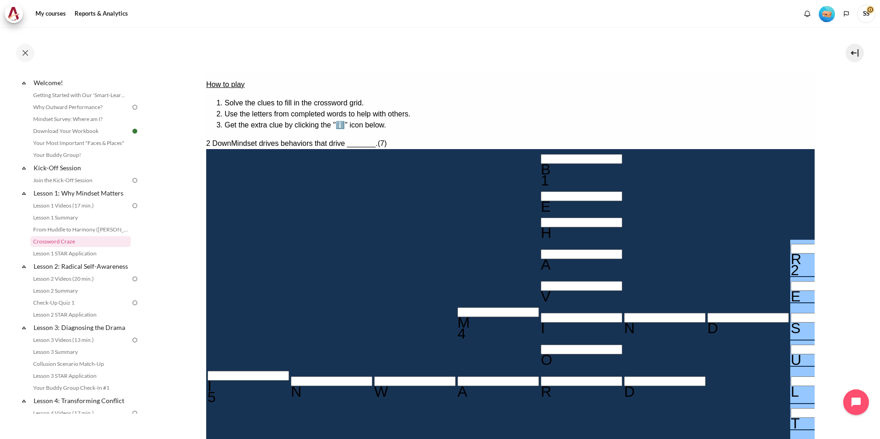
click at [790, 253] on div "R" at bounding box center [830, 258] width 81 height 11
type input "RESULTS"
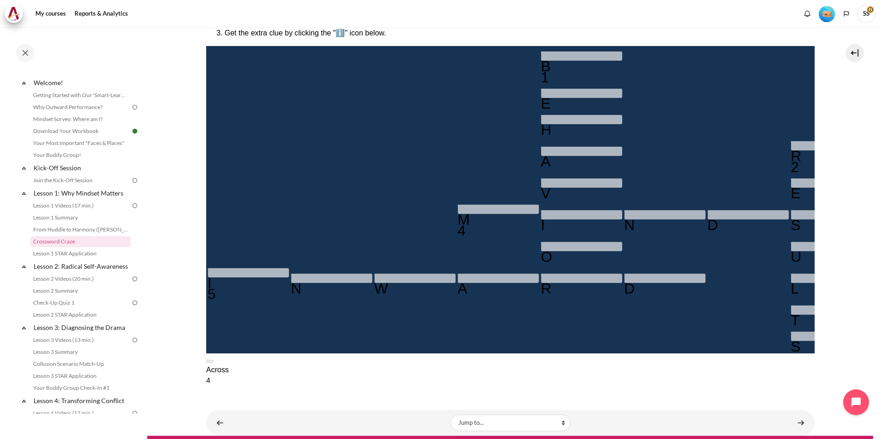
scroll to position [204, 0]
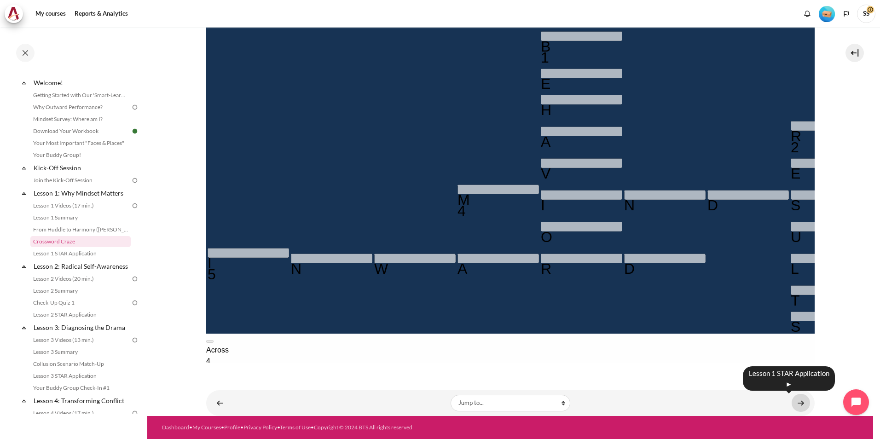
click at [795, 403] on link "Content" at bounding box center [800, 403] width 18 height 18
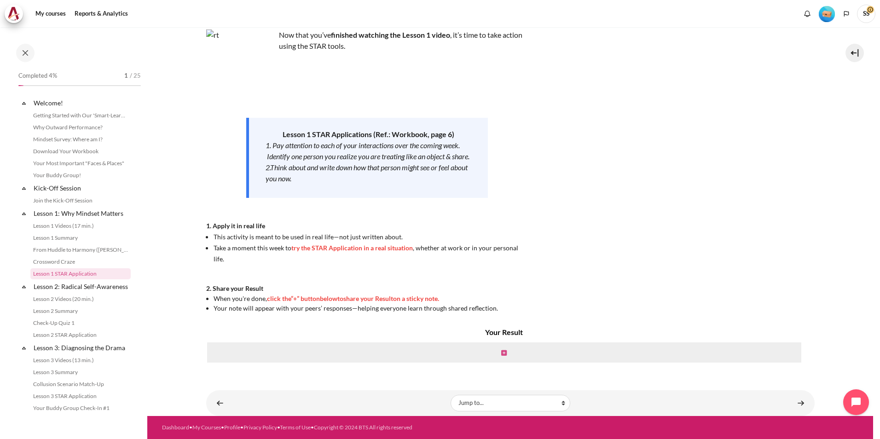
scroll to position [32, 0]
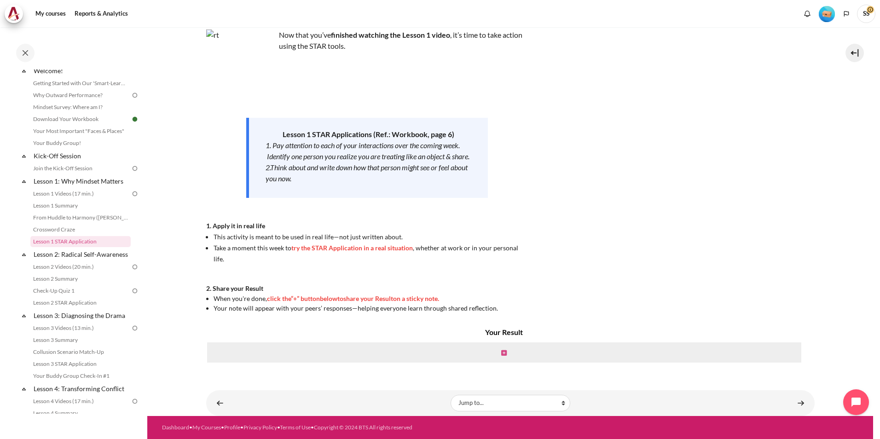
click at [502, 351] on icon "Content" at bounding box center [504, 353] width 6 height 6
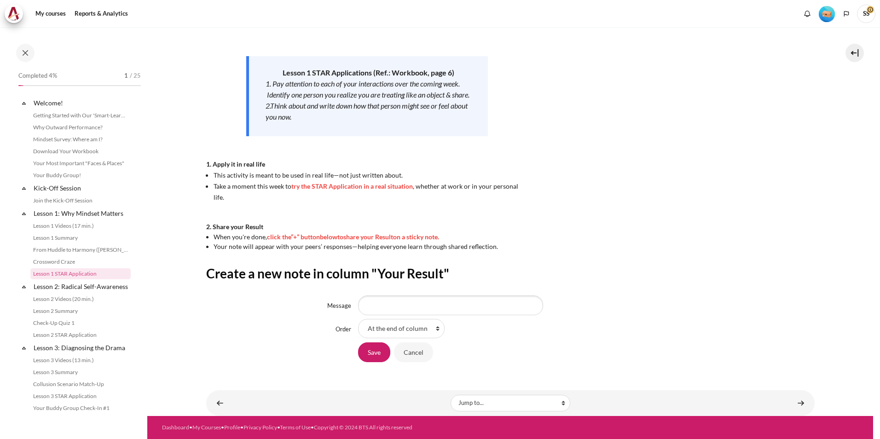
scroll to position [32, 0]
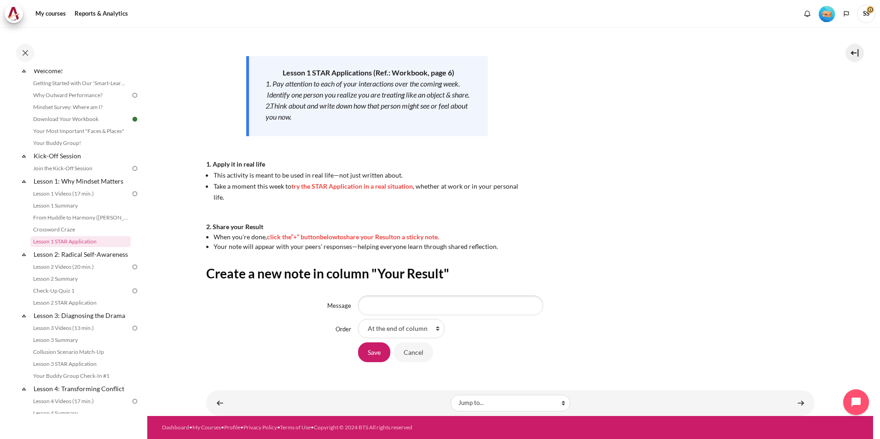
click at [591, 165] on div "Now that you’ve finished watching the Lesson 1 video , it’s time to take action…" at bounding box center [510, 109] width 608 height 283
click at [87, 196] on link "Lesson 1 Videos (17 min.)" at bounding box center [80, 193] width 100 height 11
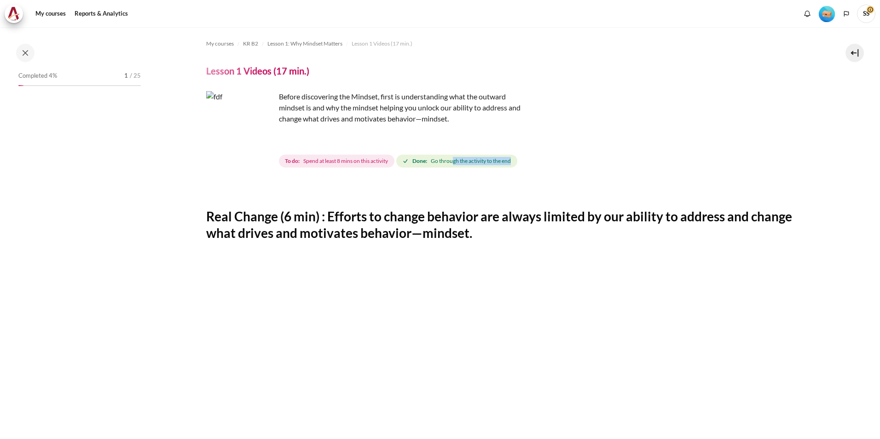
drag, startPoint x: 454, startPoint y: 161, endPoint x: 524, endPoint y: 161, distance: 69.5
click at [524, 161] on div "To do: Spend at least 8 mins on this activity Done: Go through the activity to …" at bounding box center [546, 161] width 535 height 17
click at [595, 148] on div "Before discovering the Mindset, first is understanding what the outward mindset…" at bounding box center [510, 130] width 608 height 78
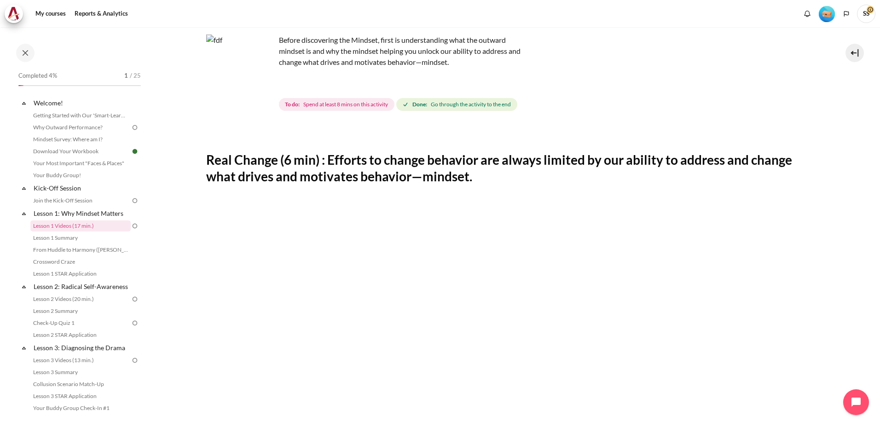
scroll to position [92, 0]
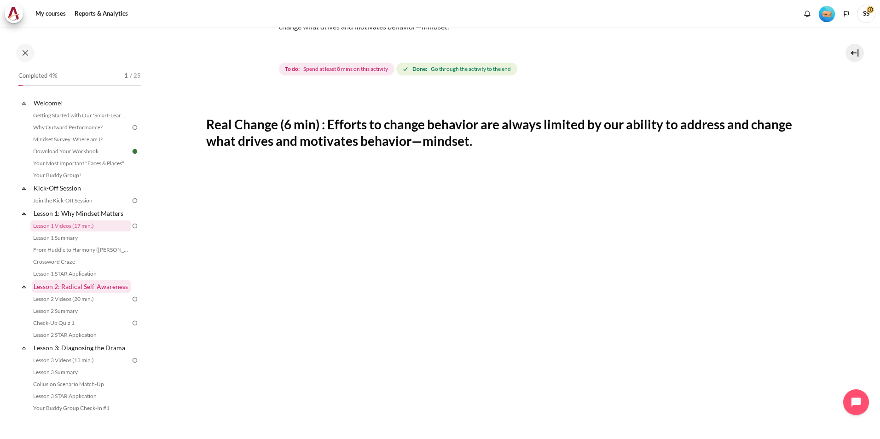
click at [72, 287] on link "Lesson 2: Radical Self-Awareness" at bounding box center [81, 286] width 98 height 12
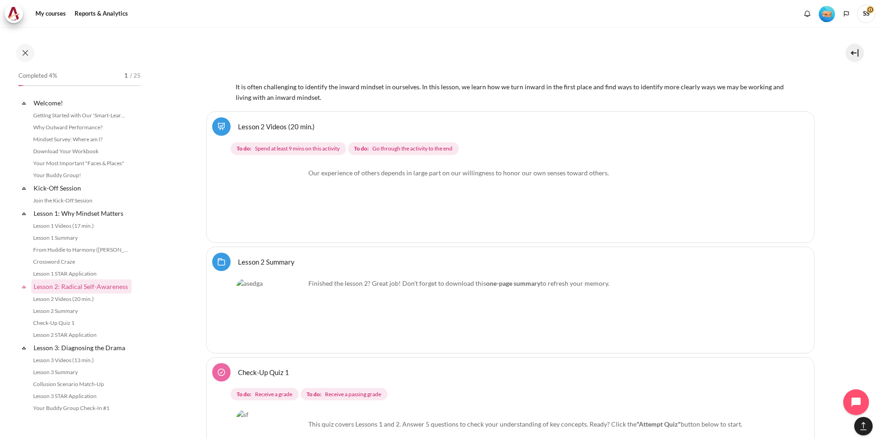
scroll to position [173, 0]
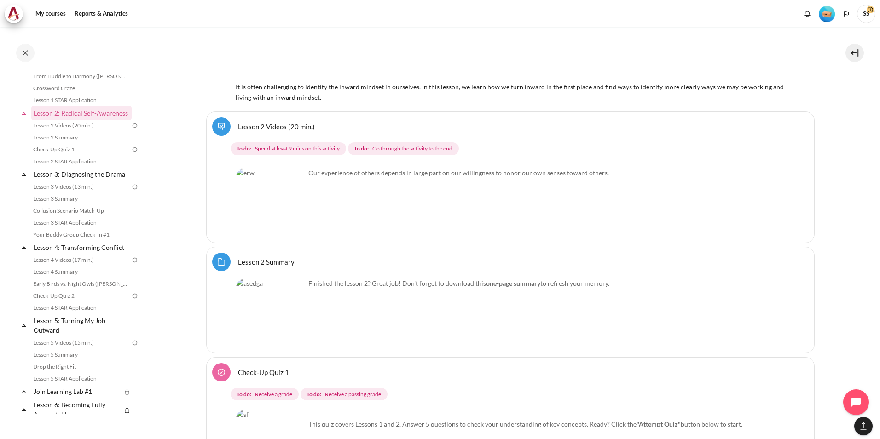
click at [404, 149] on span "Go through the activity to the end" at bounding box center [412, 148] width 80 height 8
drag, startPoint x: 404, startPoint y: 149, endPoint x: 344, endPoint y: 216, distance: 90.6
click at [344, 216] on div "Our experience of others depends in large part on our willingness to honor our …" at bounding box center [510, 200] width 548 height 73
click at [290, 217] on img "Content" at bounding box center [270, 202] width 69 height 69
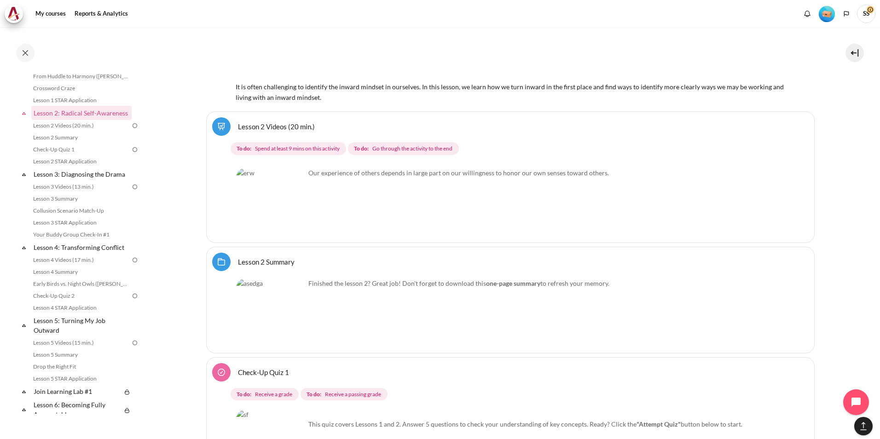
click at [290, 217] on img "Content" at bounding box center [270, 202] width 69 height 69
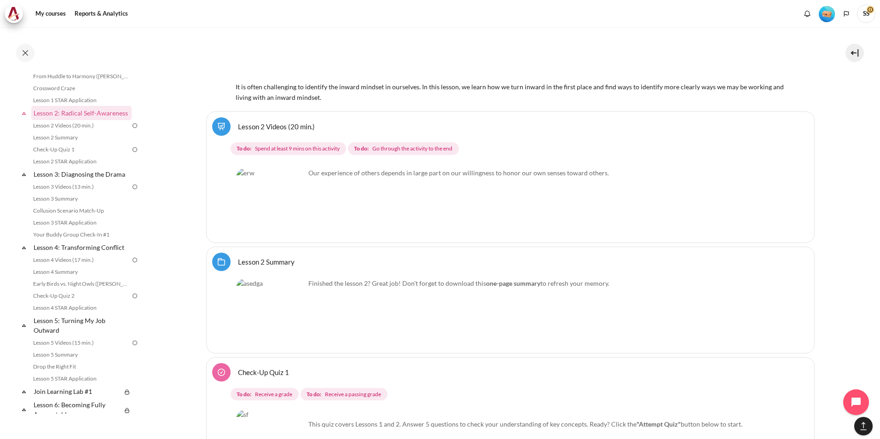
click at [290, 217] on img "Content" at bounding box center [270, 202] width 69 height 69
click at [287, 219] on img "Content" at bounding box center [270, 202] width 69 height 69
click at [90, 131] on link "Lesson 2 Videos (20 min.)" at bounding box center [80, 125] width 100 height 11
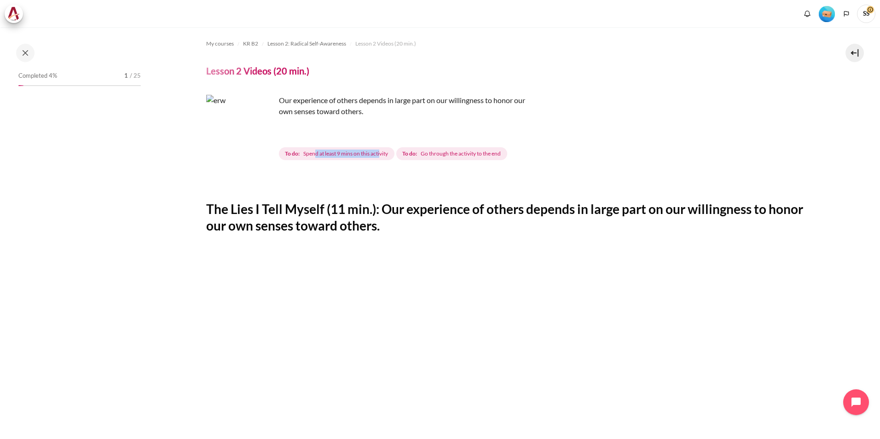
drag, startPoint x: 315, startPoint y: 154, endPoint x: 381, endPoint y: 154, distance: 66.2
click at [381, 154] on span "Spend at least 9 mins on this activity" at bounding box center [345, 154] width 85 height 8
drag, startPoint x: 381, startPoint y: 154, endPoint x: 450, endPoint y: 182, distance: 74.3
click at [450, 182] on div "Content" at bounding box center [510, 181] width 608 height 11
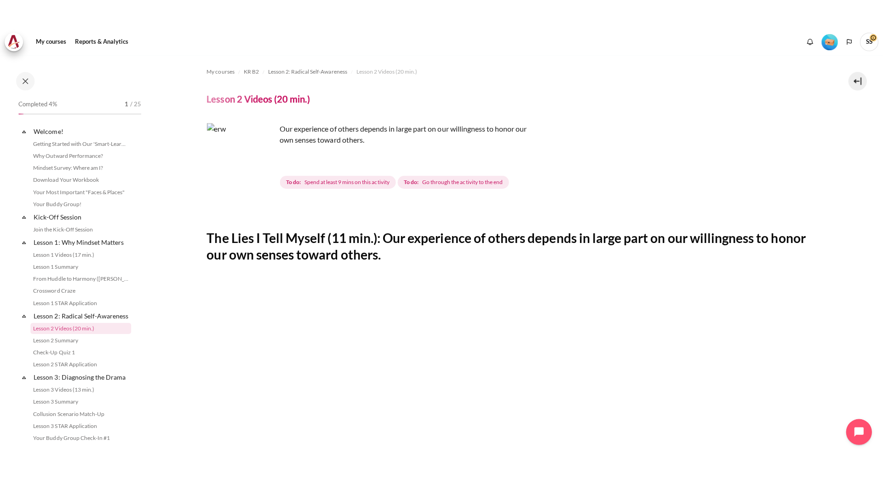
scroll to position [67, 0]
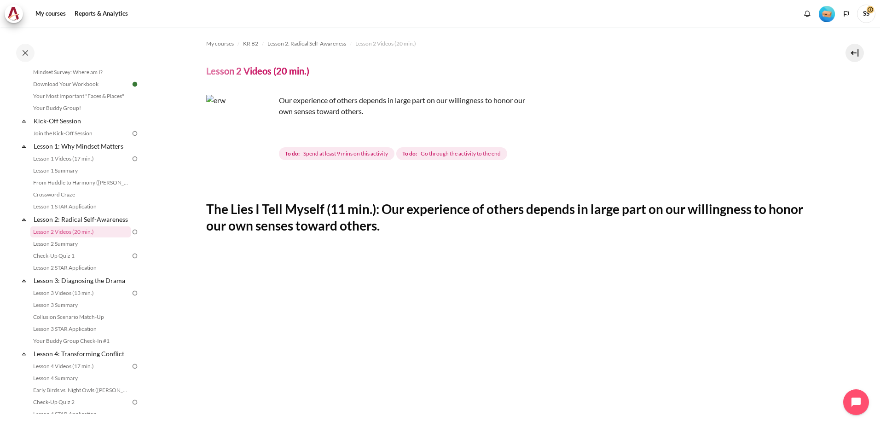
click at [237, 138] on img "Content" at bounding box center [240, 129] width 69 height 69
click at [256, 145] on img "Content" at bounding box center [240, 129] width 69 height 69
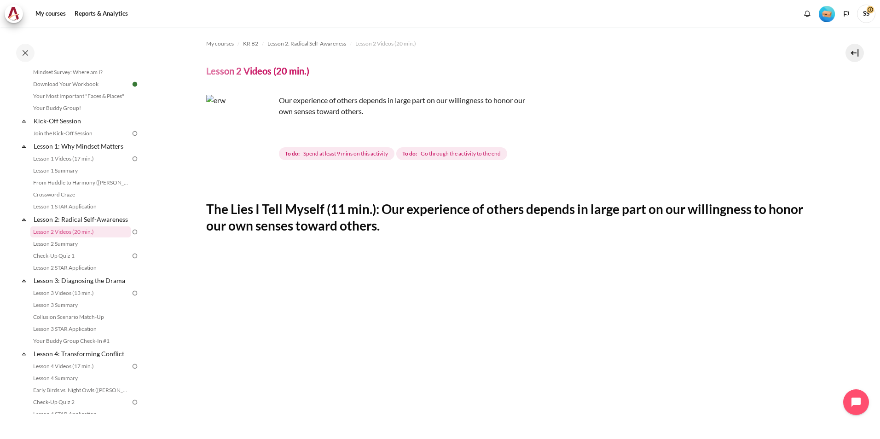
click at [262, 146] on img "Content" at bounding box center [240, 129] width 69 height 69
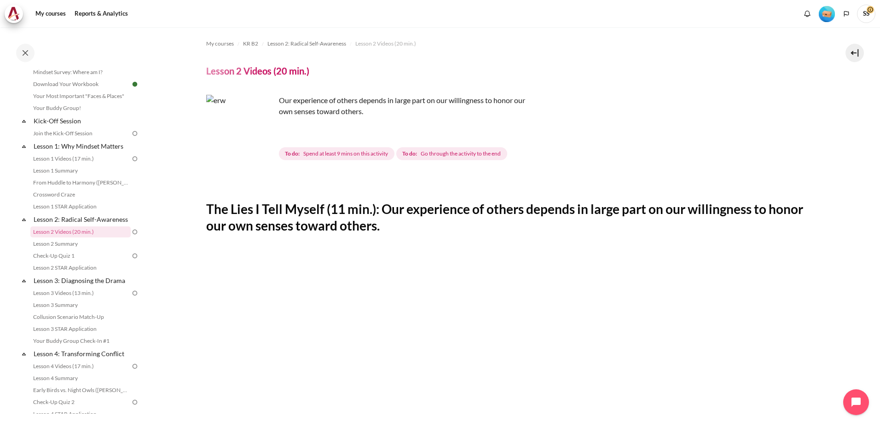
click at [262, 146] on img "Content" at bounding box center [240, 129] width 69 height 69
click at [260, 149] on img "Content" at bounding box center [240, 129] width 69 height 69
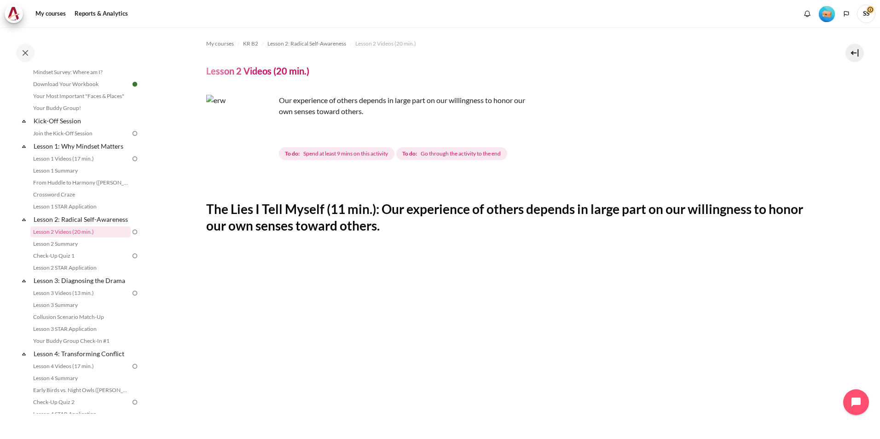
click at [260, 149] on img "Content" at bounding box center [240, 129] width 69 height 69
click at [344, 105] on p "Our experience of others depends in large part on our willingness to honor our …" at bounding box center [367, 106] width 322 height 22
click at [421, 233] on h2 "The Lies I Tell Myself (11 min.): Our experience of others depends in large par…" at bounding box center [510, 218] width 608 height 34
